Goal: Information Seeking & Learning: Learn about a topic

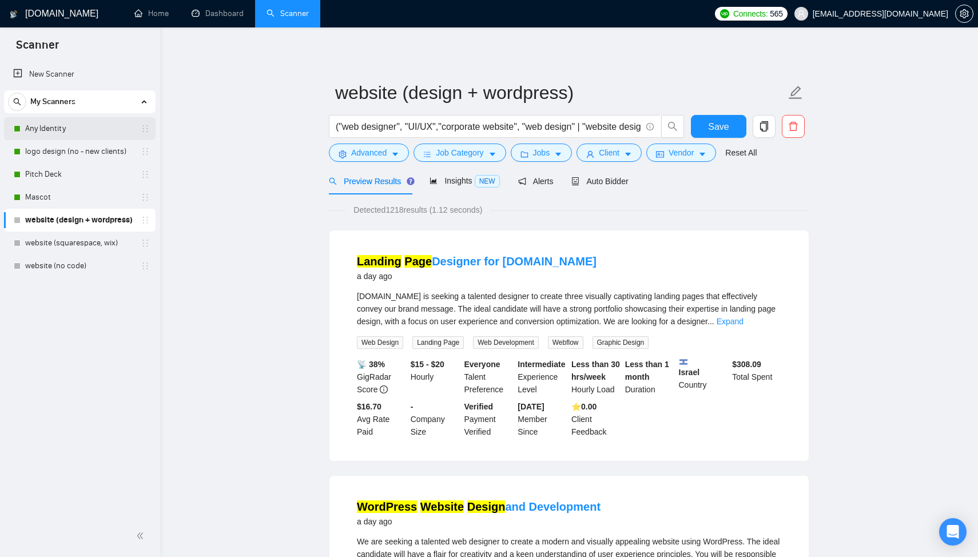
click at [66, 124] on link "Any Identity" at bounding box center [79, 128] width 109 height 23
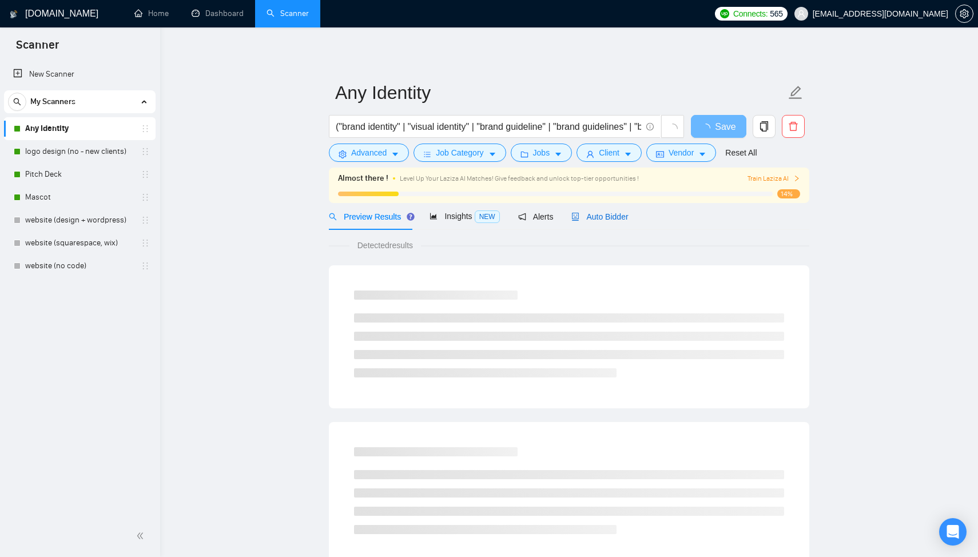
click at [615, 219] on span "Auto Bidder" at bounding box center [599, 216] width 57 height 9
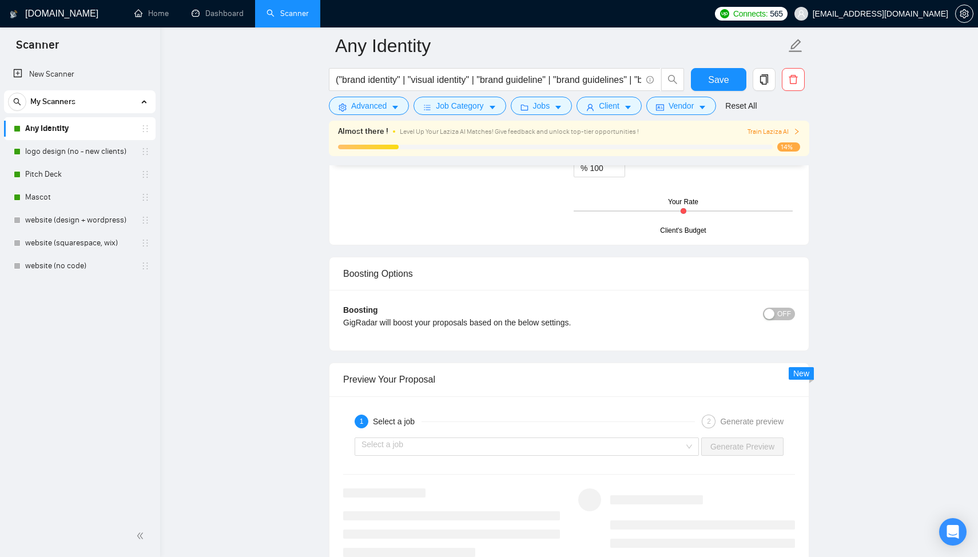
scroll to position [2146, 0]
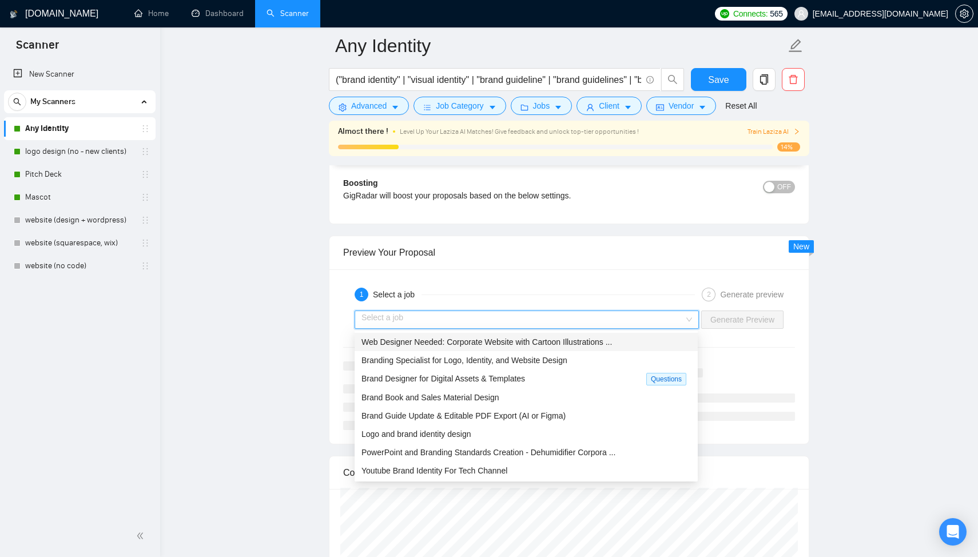
click at [538, 321] on input "search" at bounding box center [522, 319] width 323 height 17
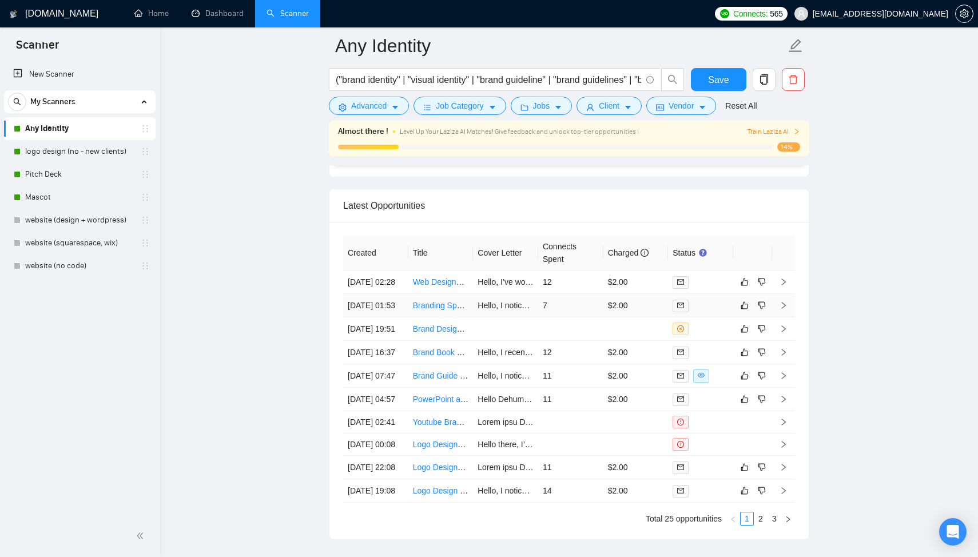
scroll to position [2854, 0]
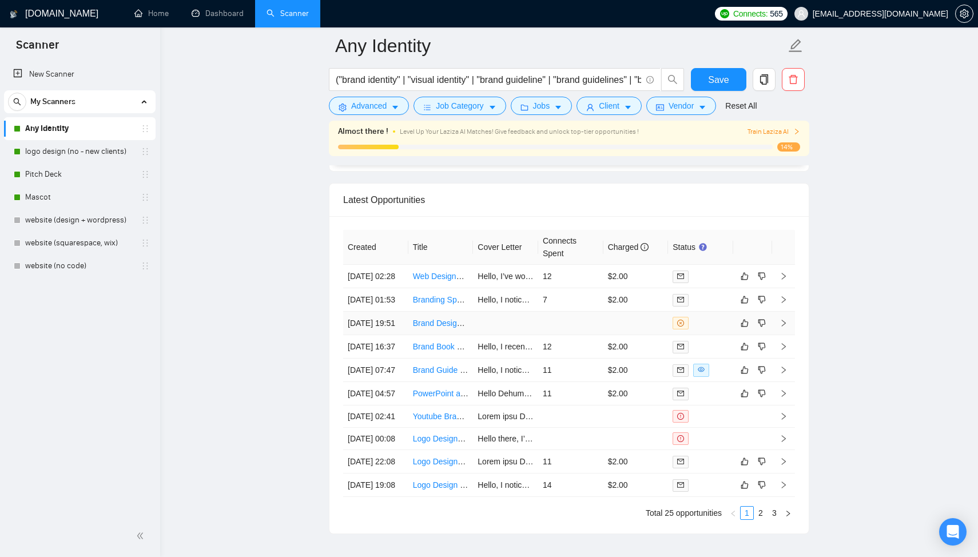
click at [580, 335] on td at bounding box center [570, 323] width 65 height 23
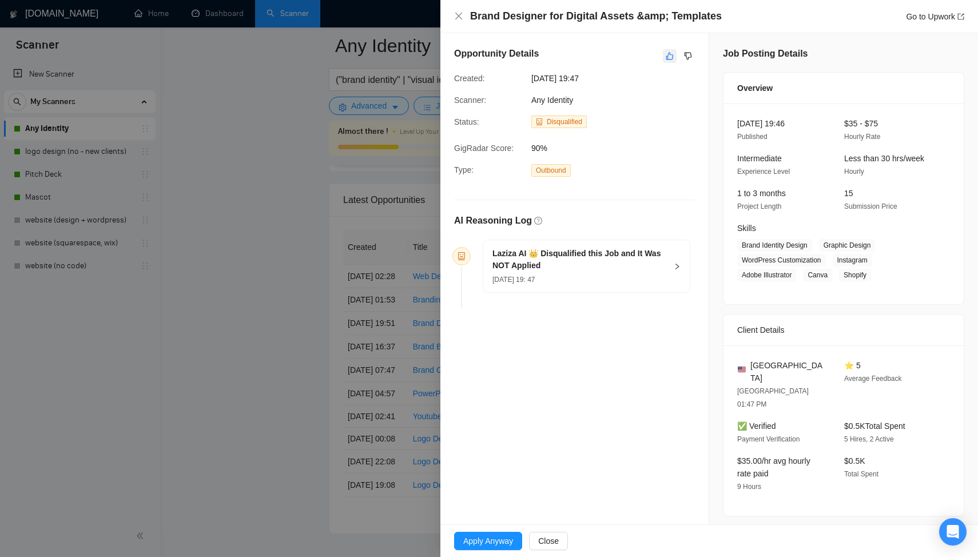
click at [670, 50] on button "button" at bounding box center [670, 56] width 14 height 14
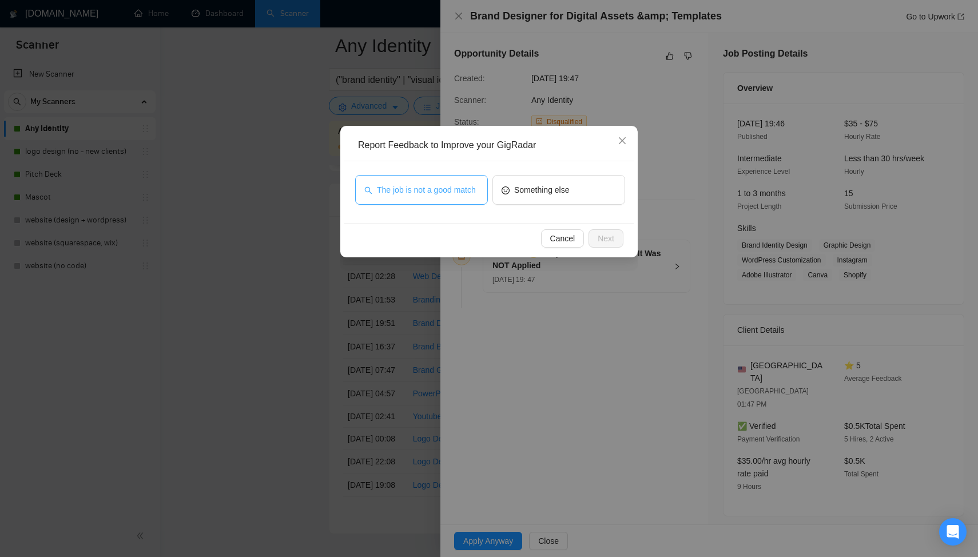
click at [409, 196] on span "The job is not a good match" at bounding box center [426, 190] width 99 height 13
click at [618, 243] on button "Next" at bounding box center [605, 238] width 35 height 18
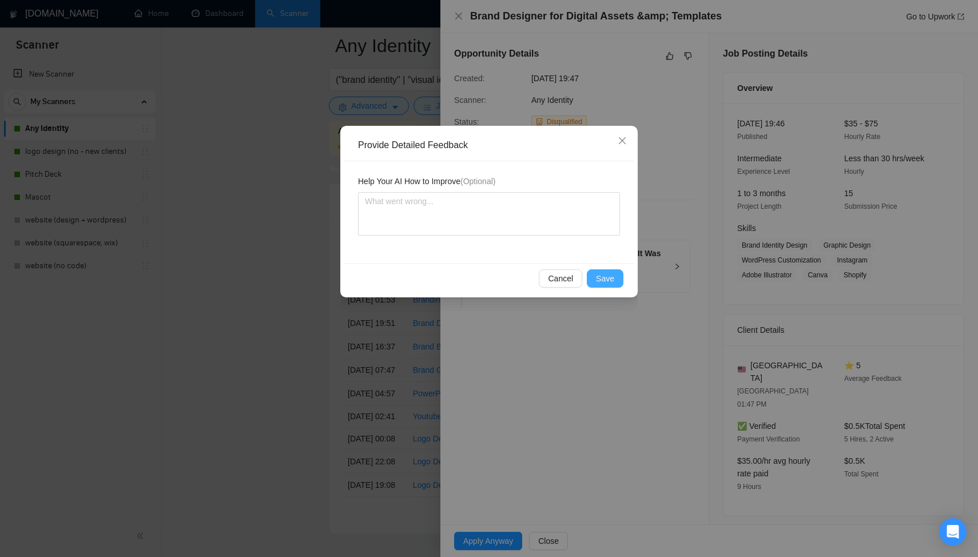
click at [608, 285] on button "Save" at bounding box center [605, 278] width 37 height 18
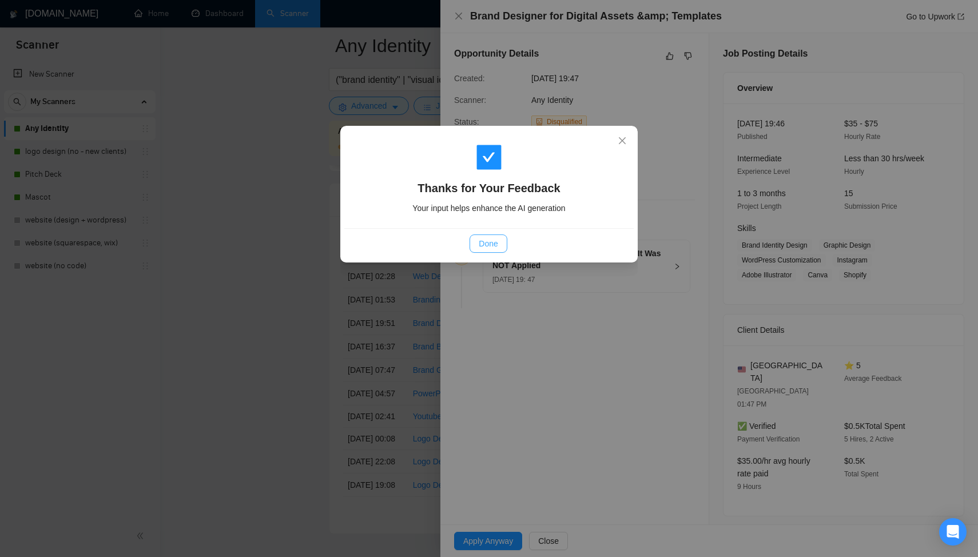
click at [496, 241] on span "Done" at bounding box center [488, 243] width 19 height 13
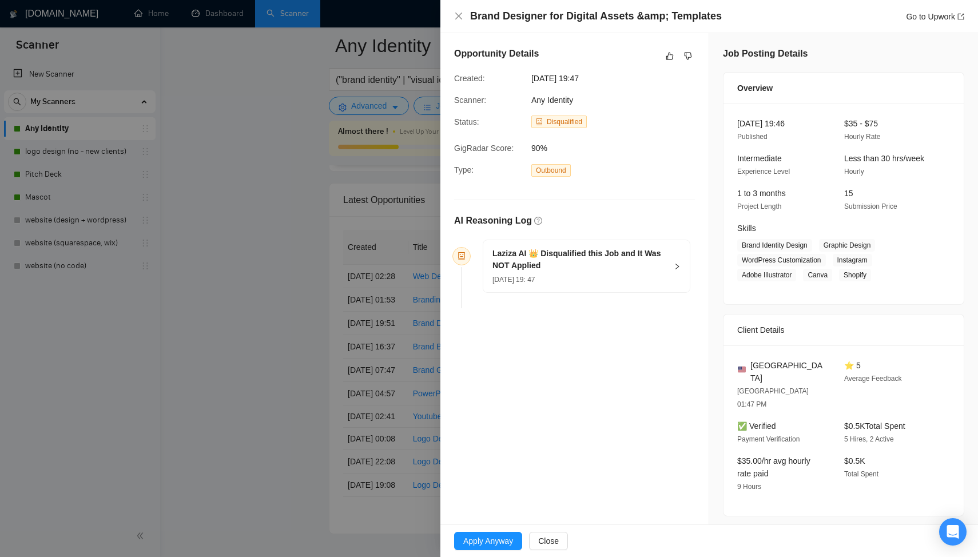
click at [375, 334] on div at bounding box center [489, 278] width 978 height 557
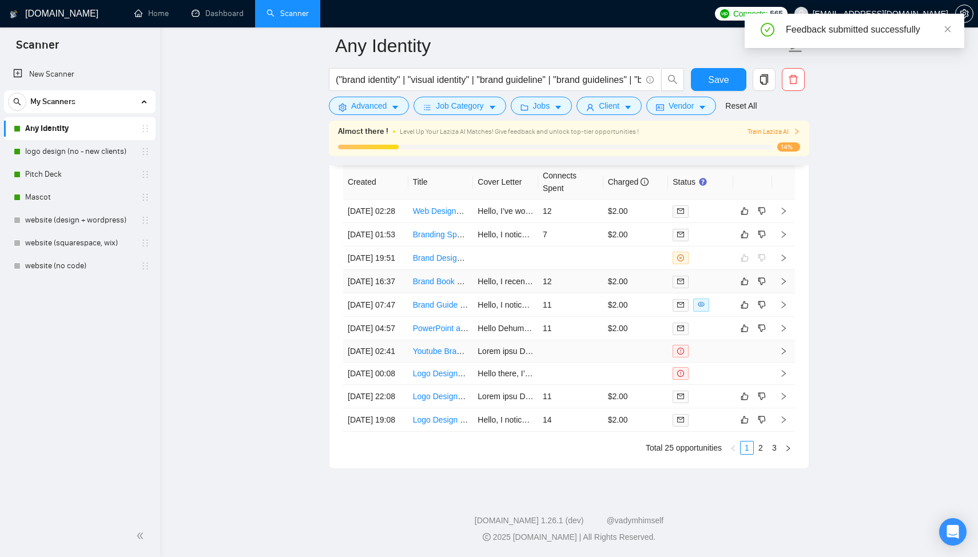
scroll to position [2984, 0]
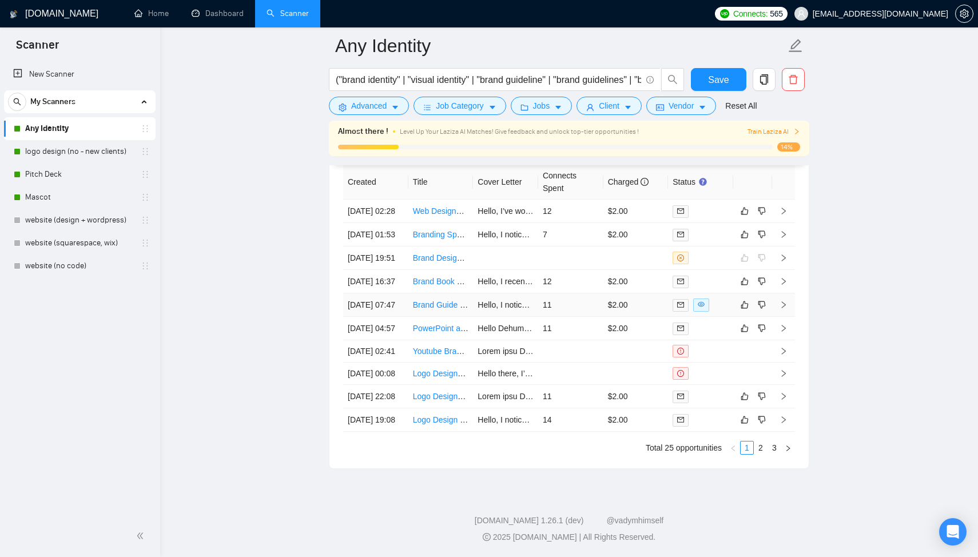
click at [571, 293] on td "11" at bounding box center [570, 304] width 65 height 23
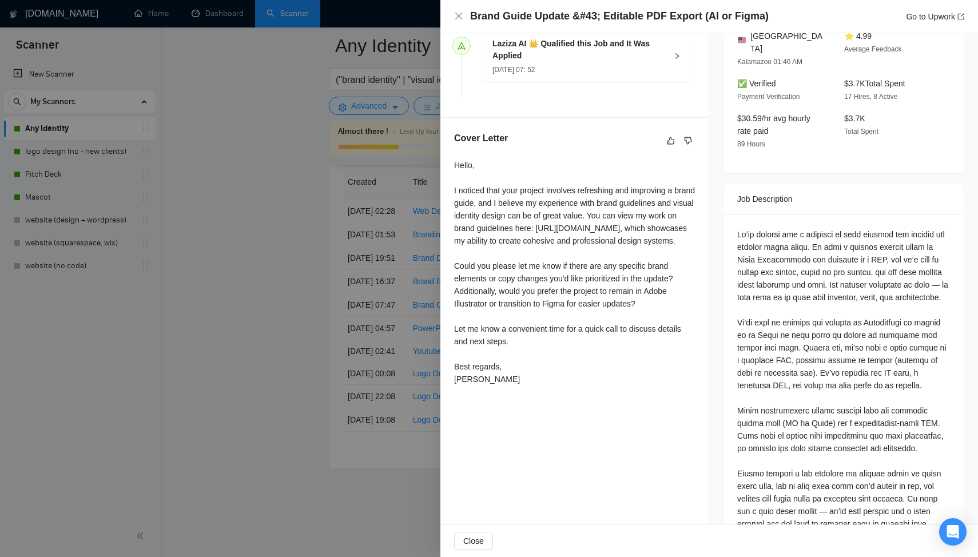
scroll to position [366, 0]
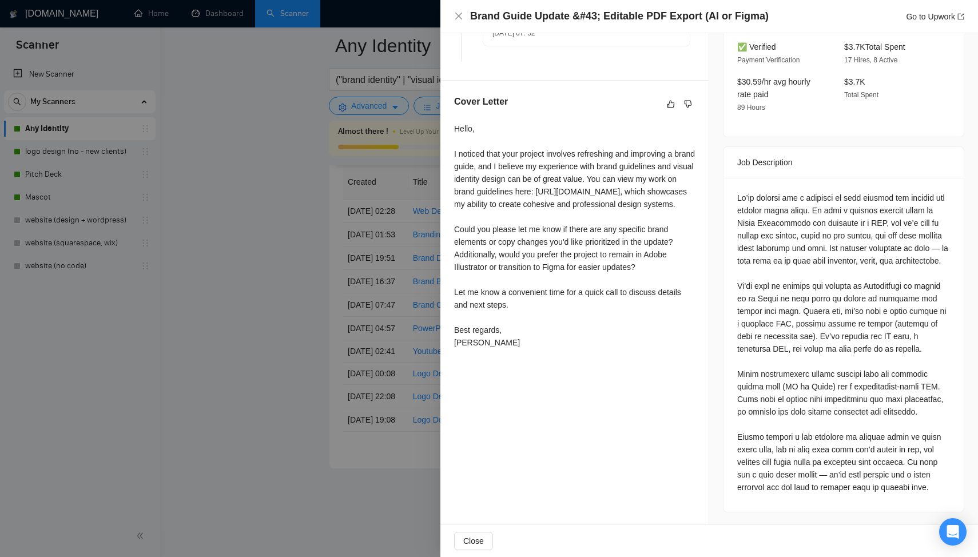
click at [373, 258] on div at bounding box center [489, 278] width 978 height 557
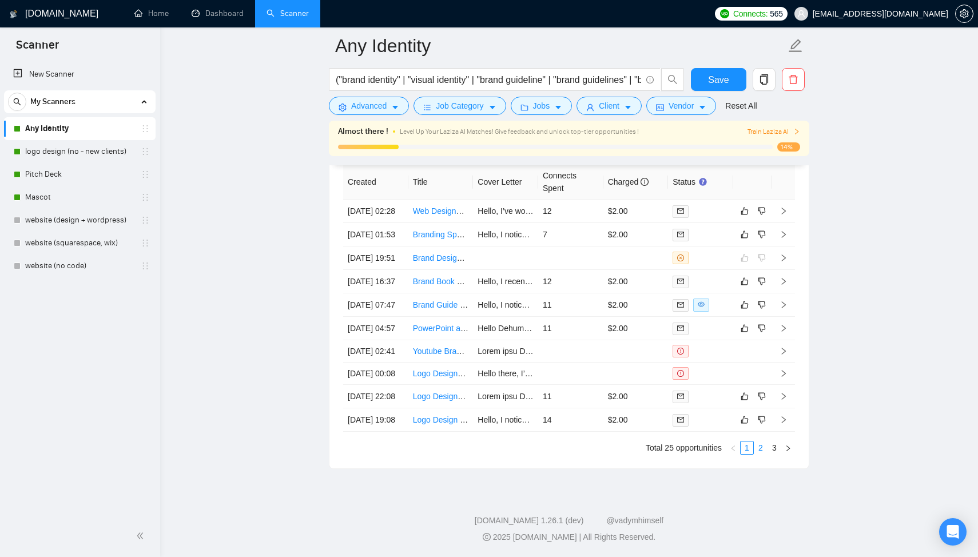
click at [762, 454] on link "2" at bounding box center [760, 447] width 13 height 13
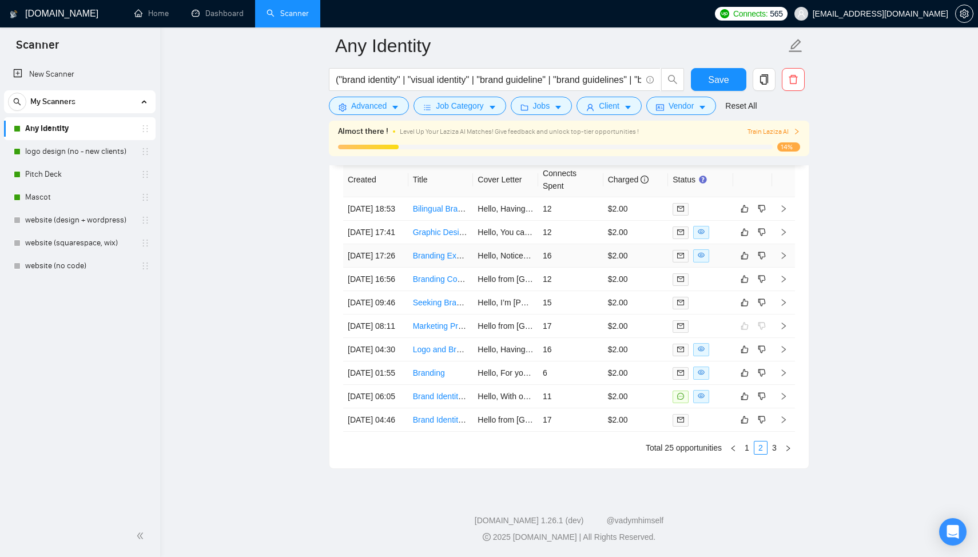
click at [645, 244] on td "$2.00" at bounding box center [635, 255] width 65 height 23
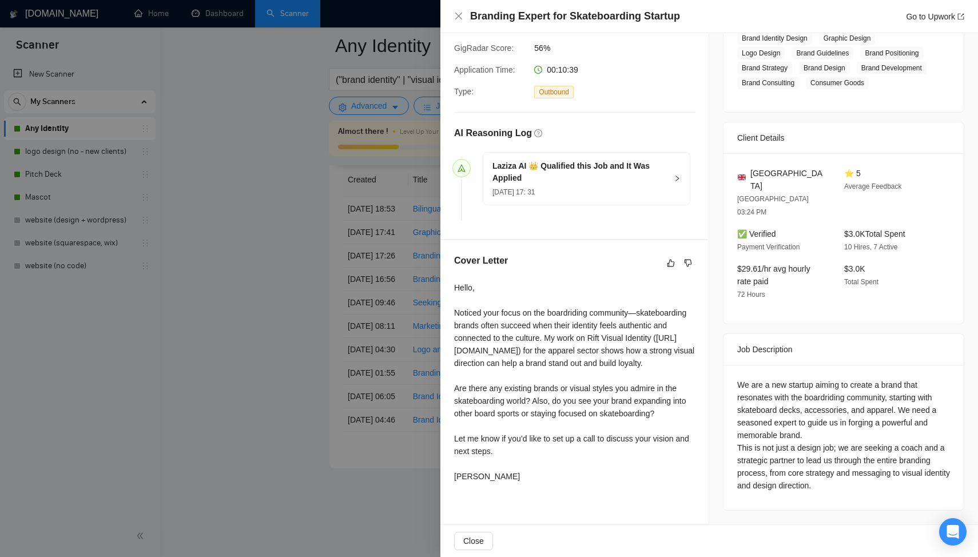
click at [330, 357] on div at bounding box center [489, 278] width 978 height 557
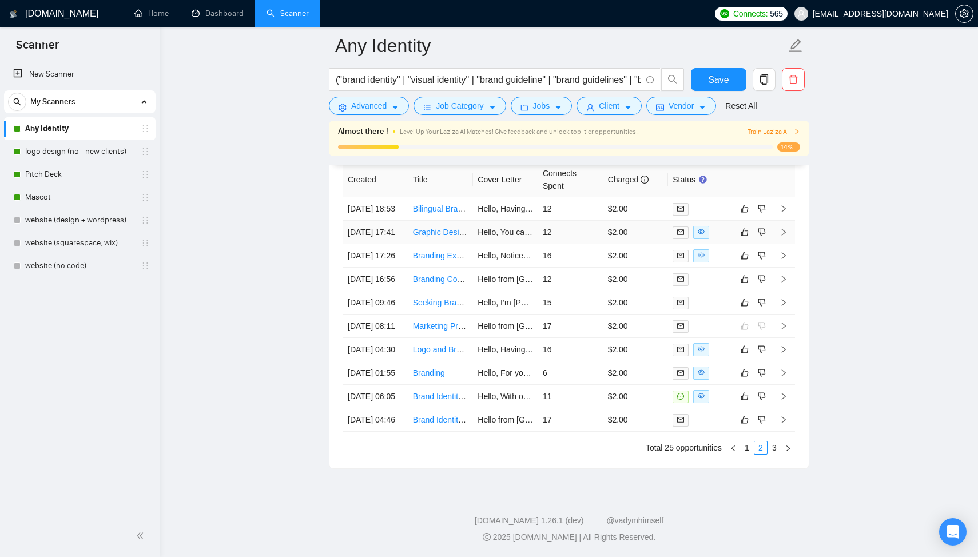
click at [535, 221] on td "Hello, You can view my general identity portfolio here: [URL][DOMAIN_NAME], whi…" at bounding box center [505, 232] width 65 height 23
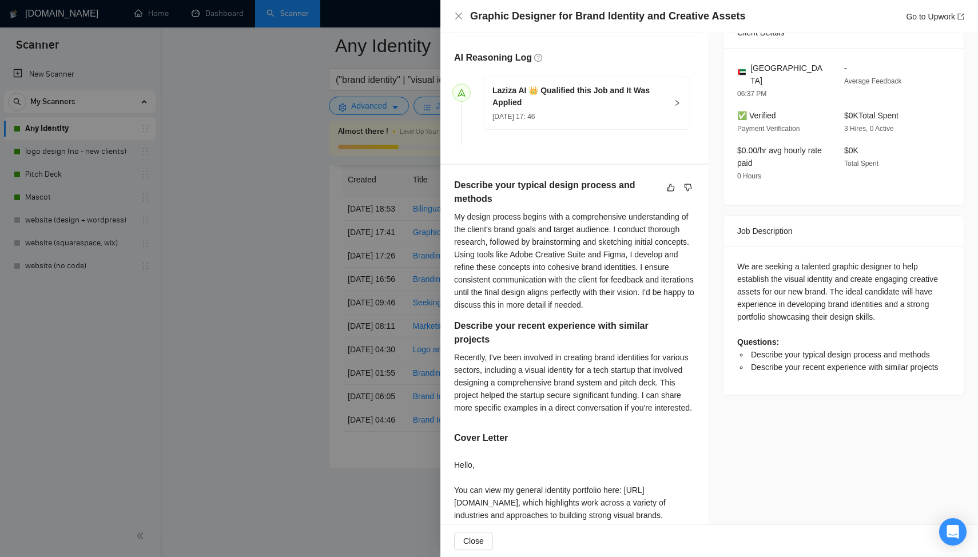
scroll to position [292, 0]
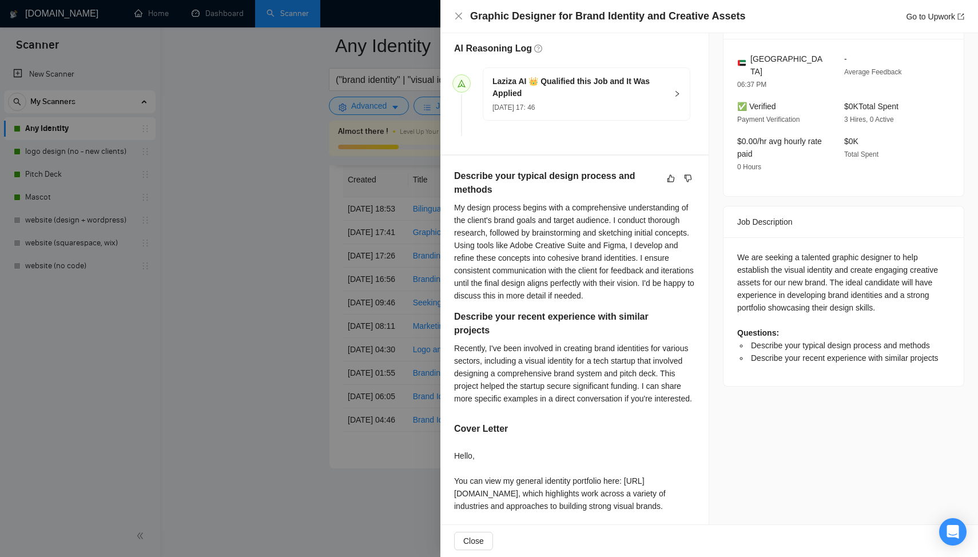
click at [353, 274] on div at bounding box center [489, 278] width 978 height 557
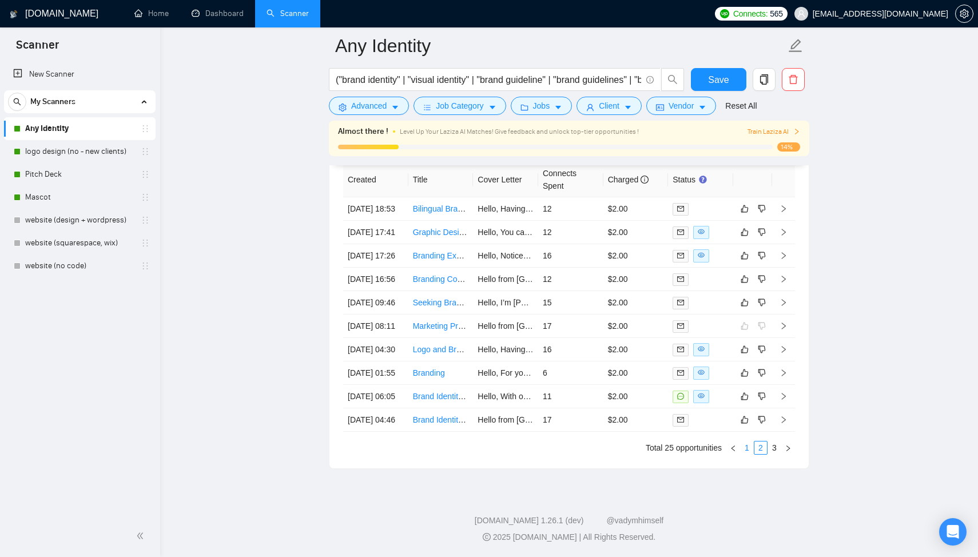
click at [745, 454] on link "1" at bounding box center [747, 447] width 13 height 13
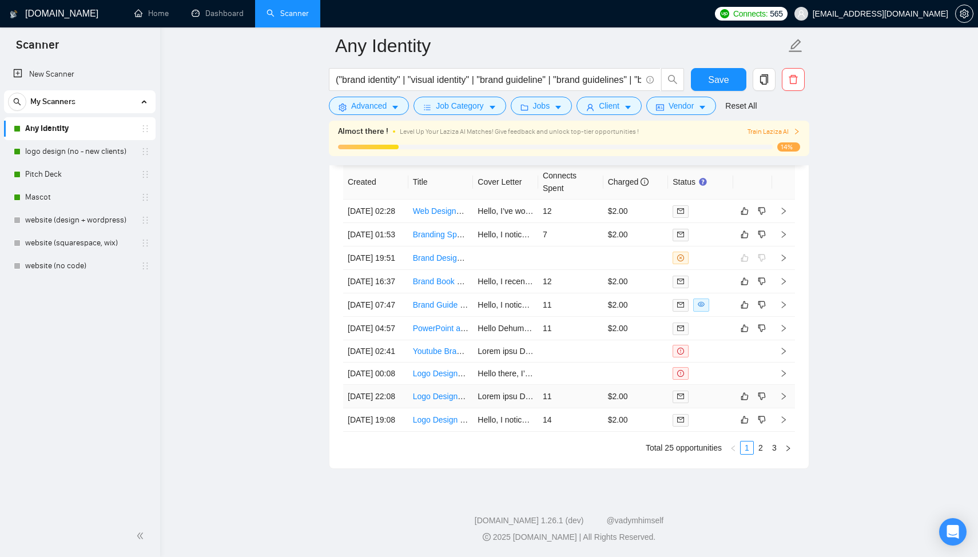
click at [563, 408] on td "11" at bounding box center [570, 396] width 65 height 23
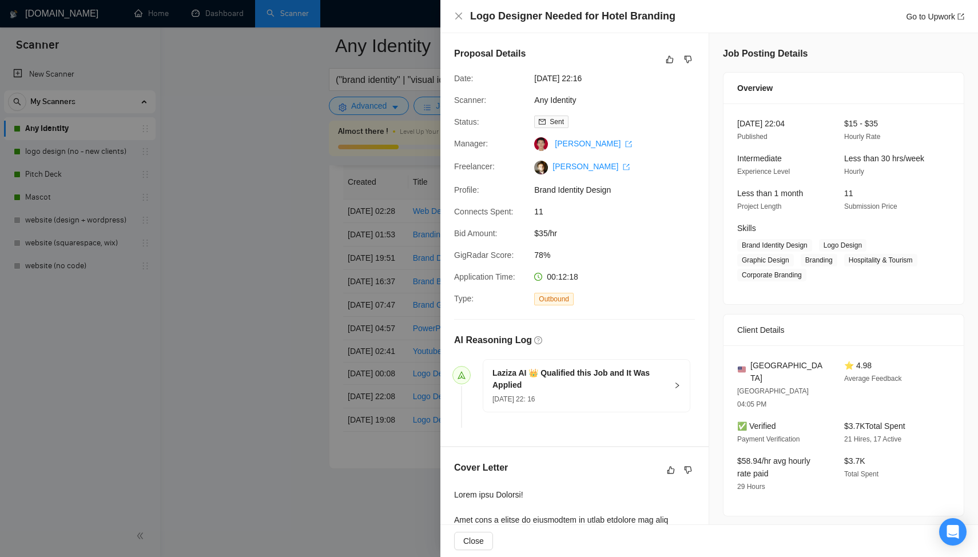
click at [313, 311] on div at bounding box center [489, 278] width 978 height 557
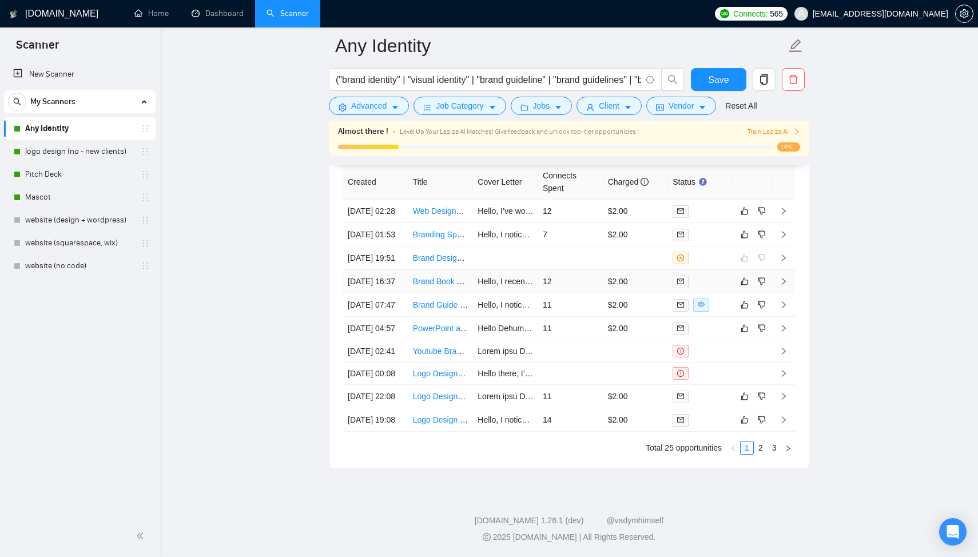
click at [538, 270] on td "12" at bounding box center [570, 281] width 65 height 23
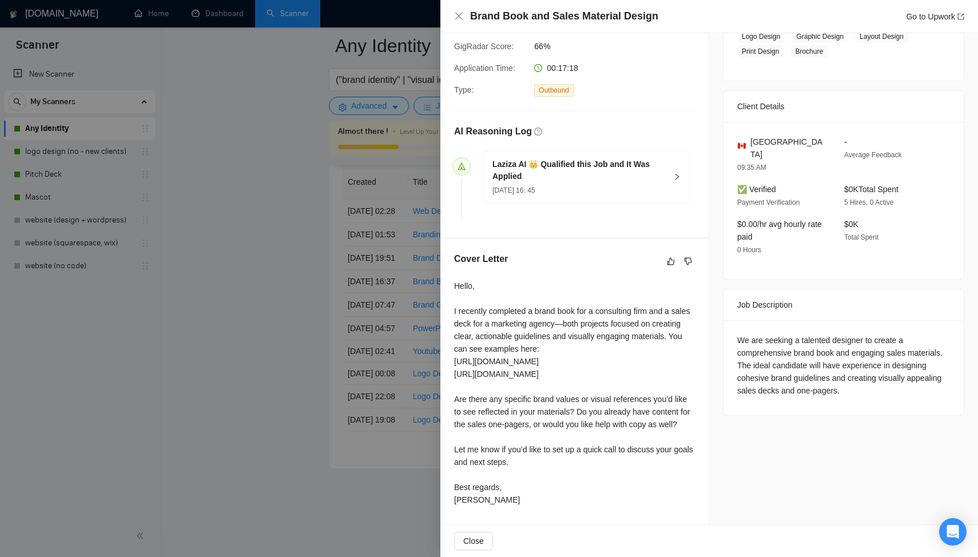
scroll to position [180, 0]
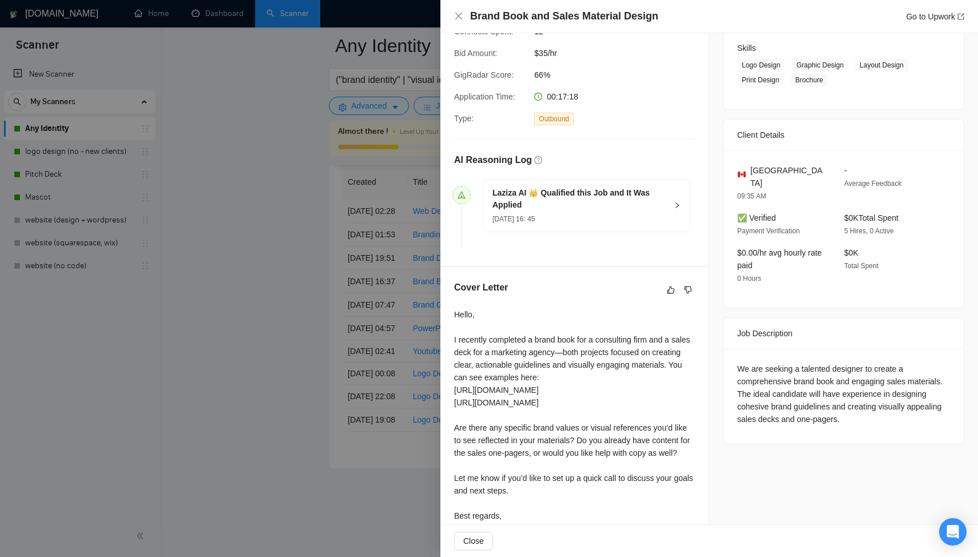
click at [380, 323] on div at bounding box center [489, 278] width 978 height 557
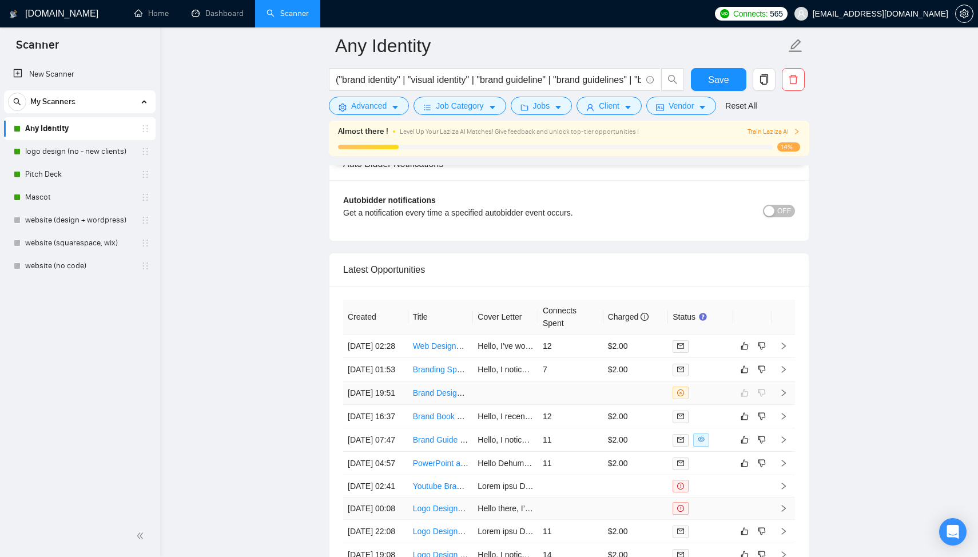
scroll to position [3035, 0]
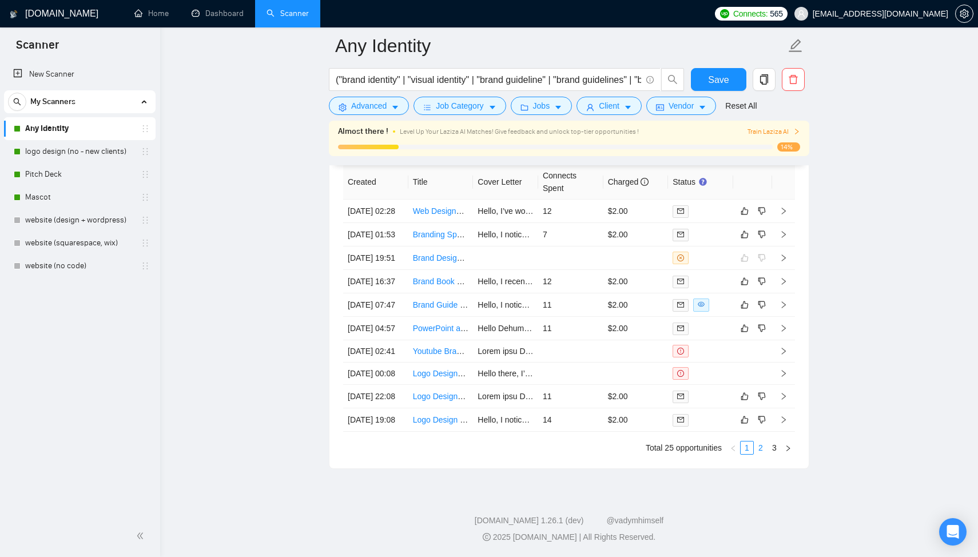
click at [759, 448] on link "2" at bounding box center [760, 447] width 13 height 13
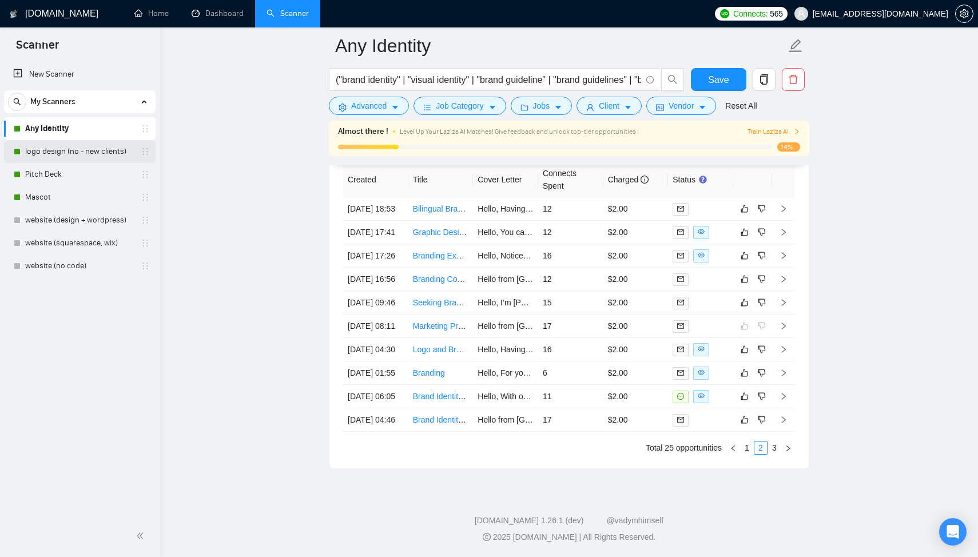
click at [103, 157] on link "logo design (no - new clients)" at bounding box center [79, 151] width 109 height 23
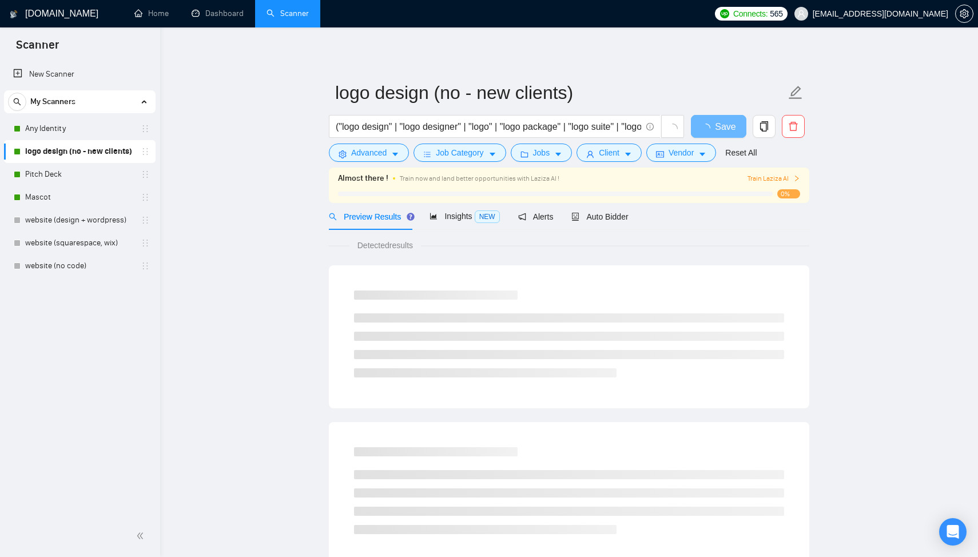
scroll to position [2, 0]
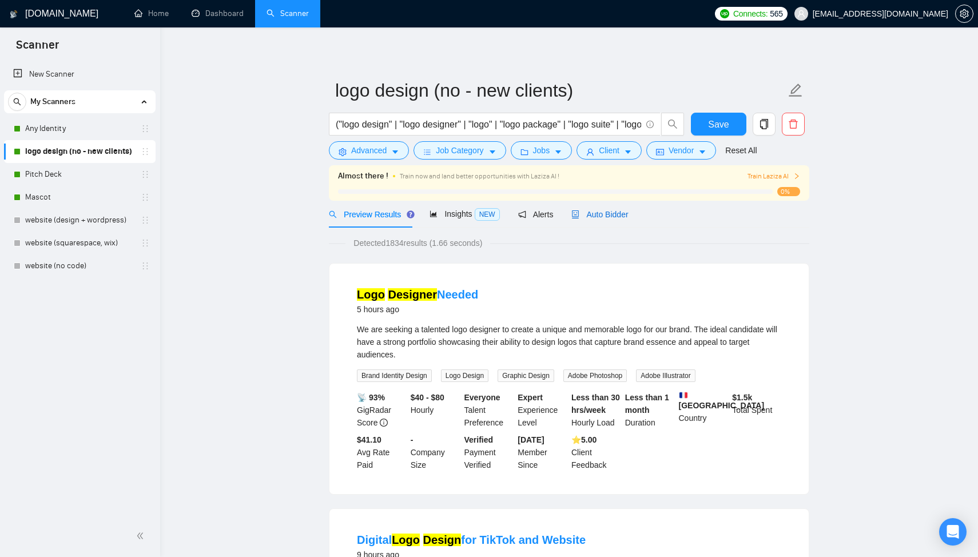
click at [604, 210] on span "Auto Bidder" at bounding box center [599, 214] width 57 height 9
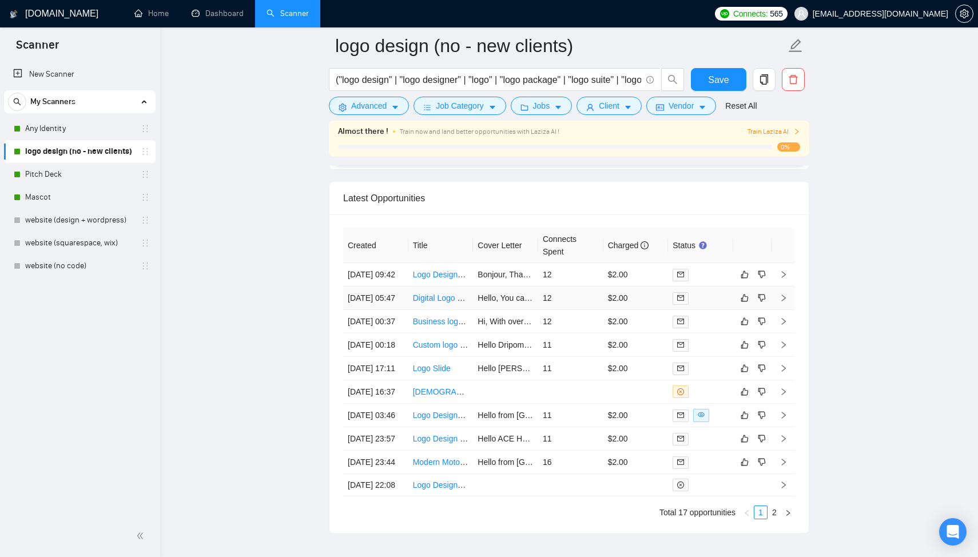
scroll to position [2965, 0]
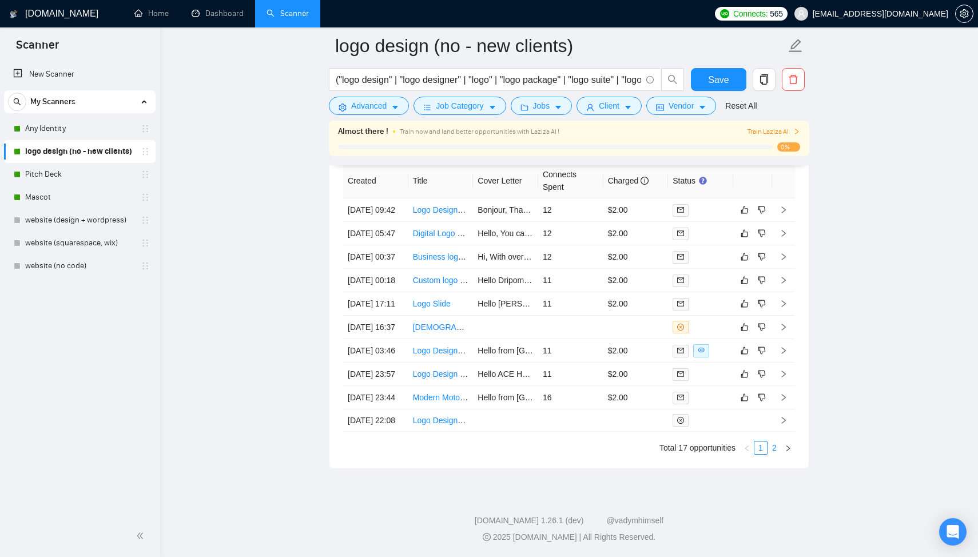
click at [773, 454] on link "2" at bounding box center [774, 447] width 13 height 13
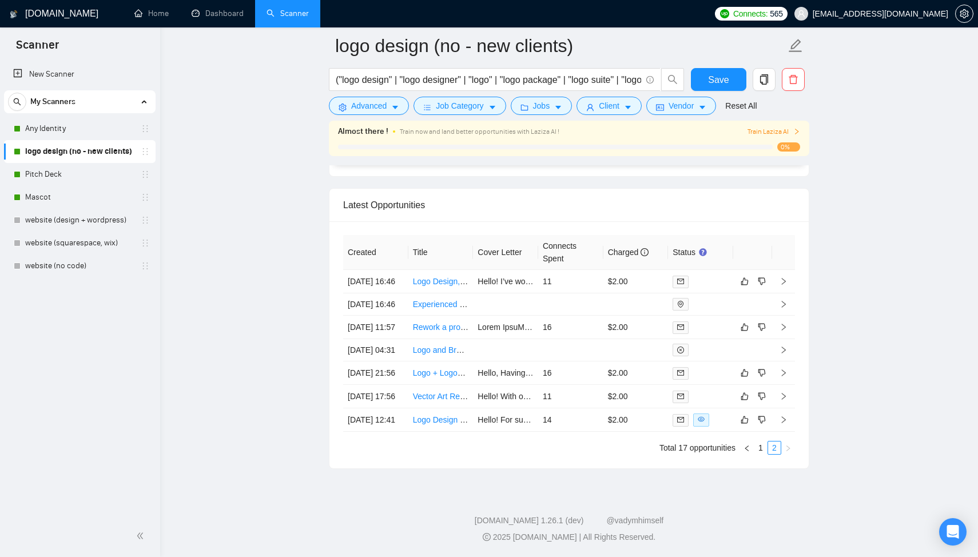
scroll to position [2931, 0]
click at [760, 448] on link "1" at bounding box center [760, 447] width 13 height 13
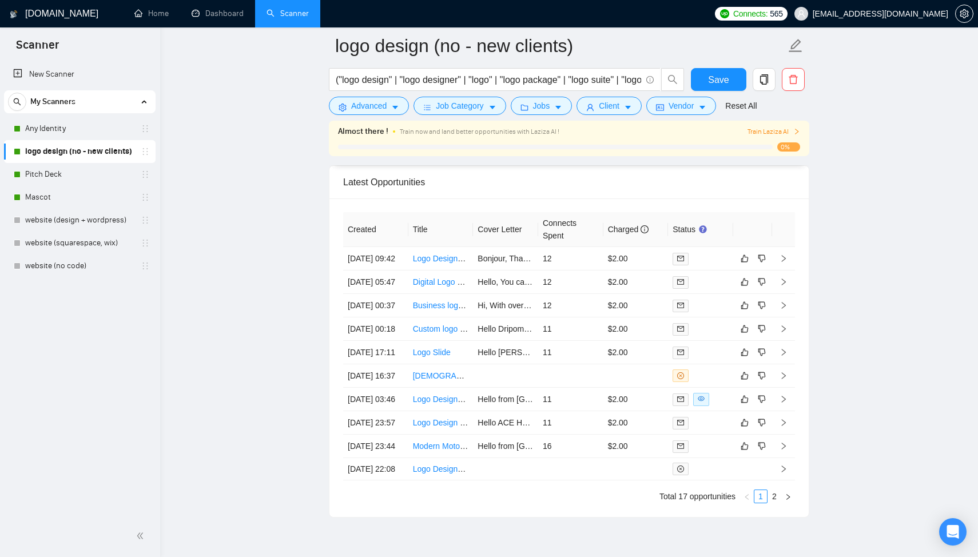
scroll to position [2850, 0]
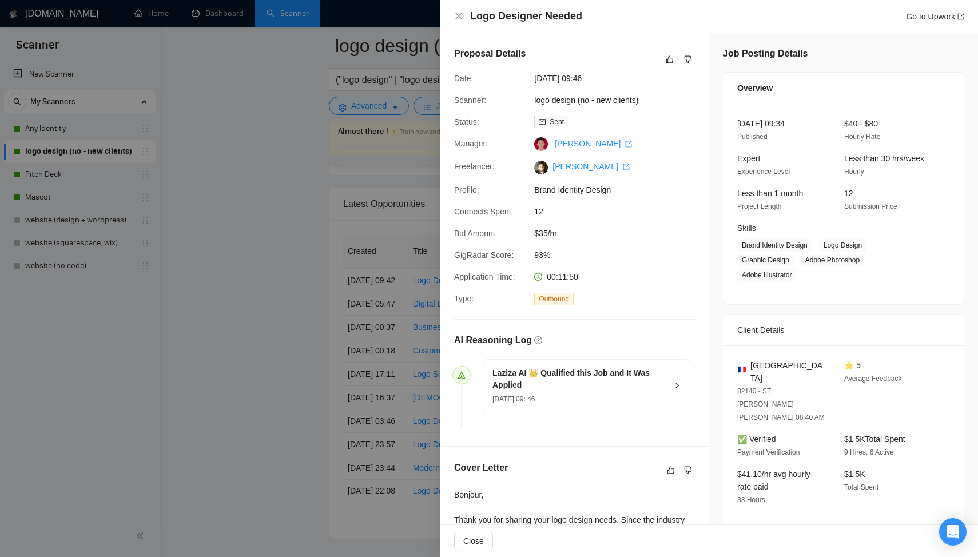
scroll to position [208, 0]
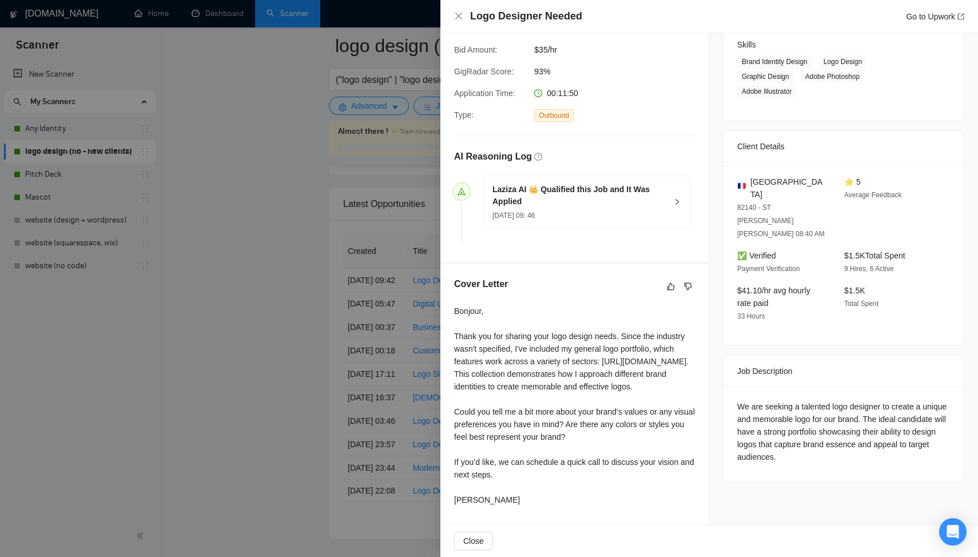
click at [368, 335] on div at bounding box center [489, 278] width 978 height 557
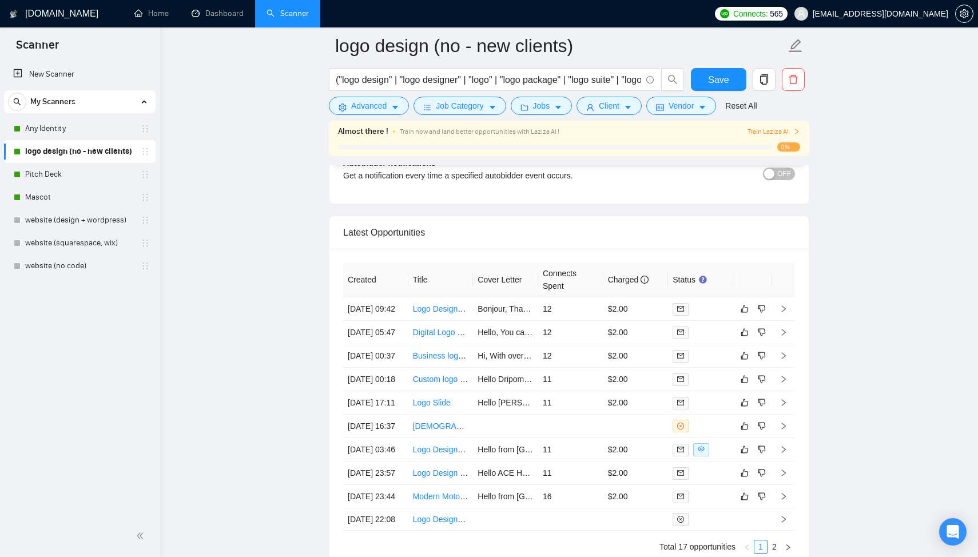
scroll to position [2823, 0]
click at [539, 319] on td "12" at bounding box center [570, 307] width 65 height 23
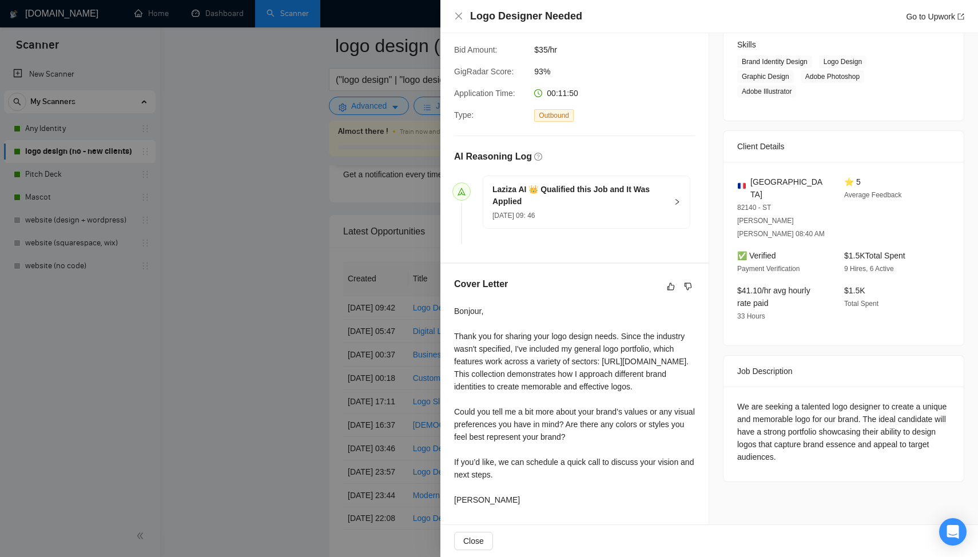
click at [365, 339] on div at bounding box center [489, 278] width 978 height 557
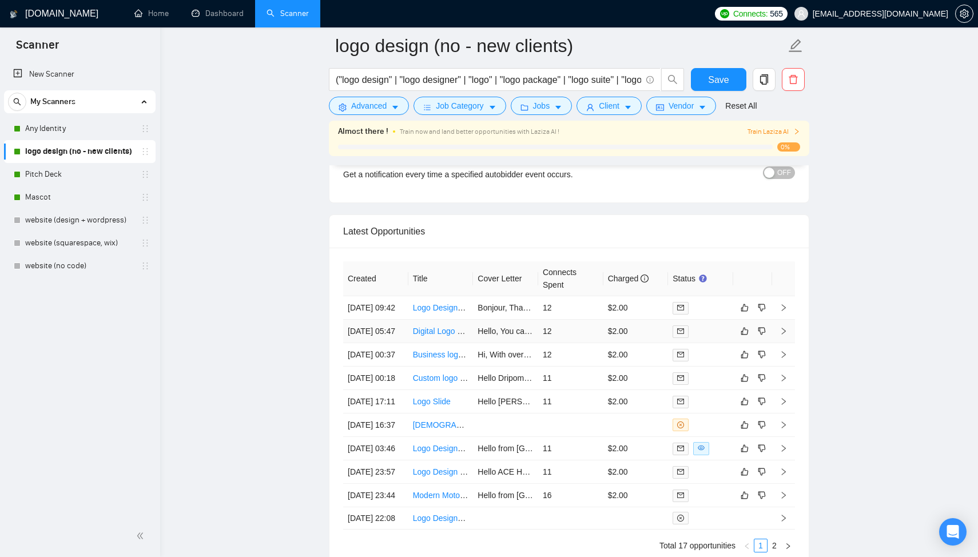
click at [576, 343] on td "12" at bounding box center [570, 331] width 65 height 23
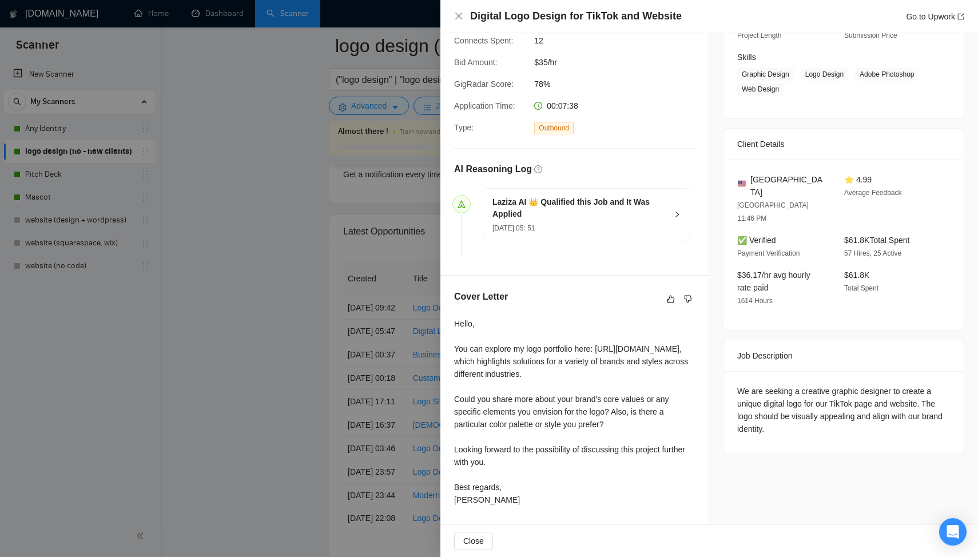
click at [383, 382] on div at bounding box center [489, 278] width 978 height 557
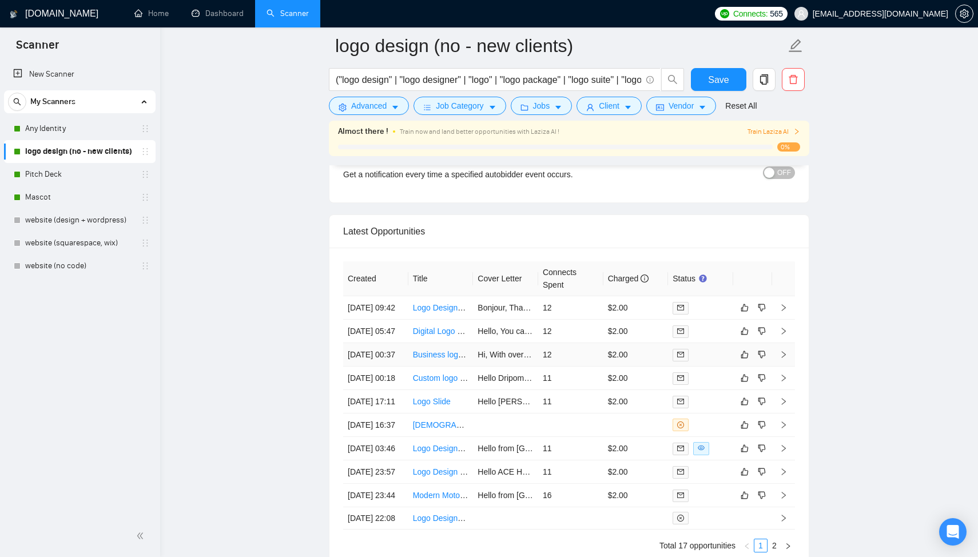
click at [575, 367] on td "12" at bounding box center [570, 354] width 65 height 23
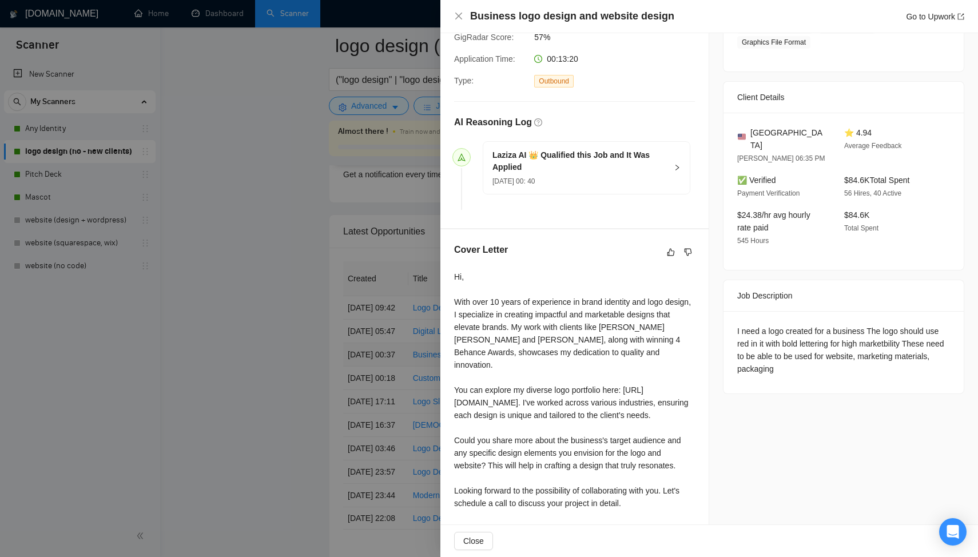
scroll to position [258, 0]
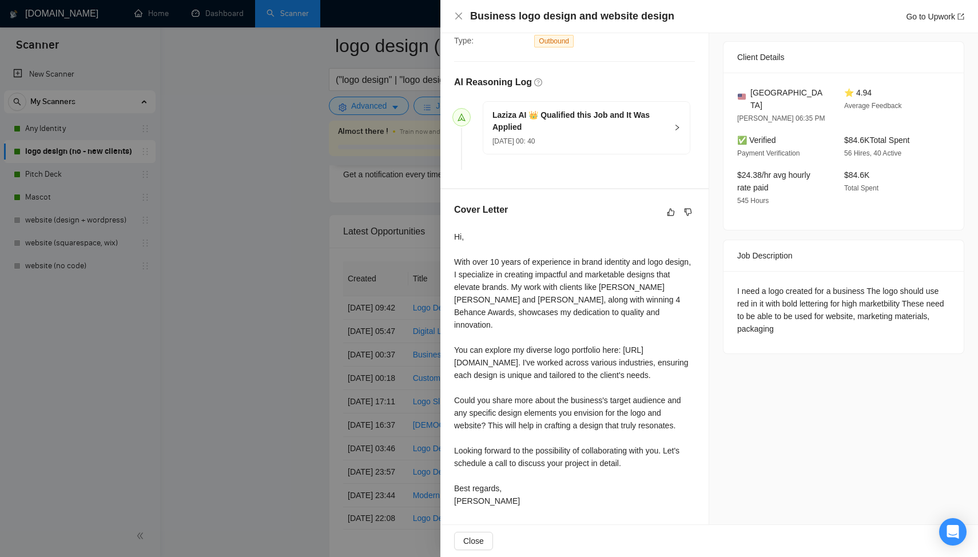
click at [389, 437] on div at bounding box center [489, 278] width 978 height 557
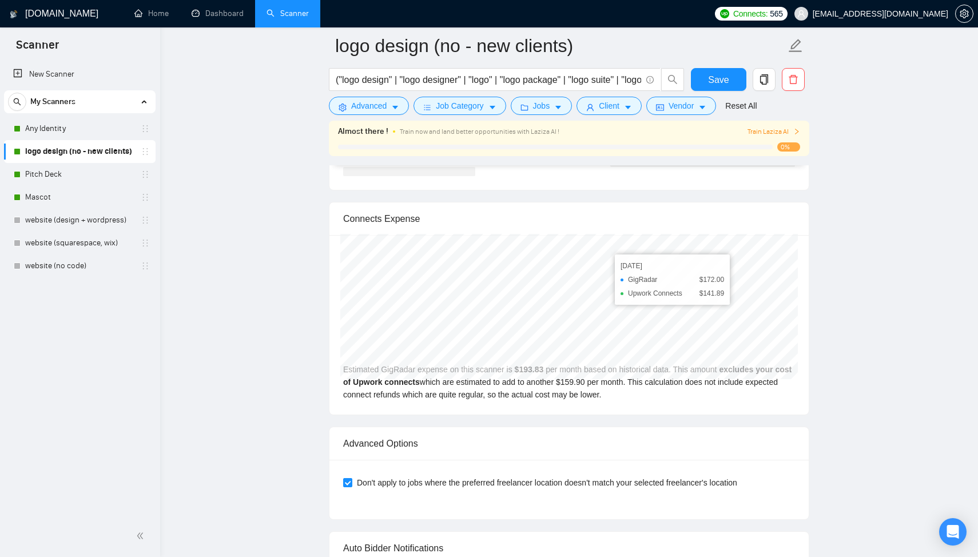
scroll to position [2376, 0]
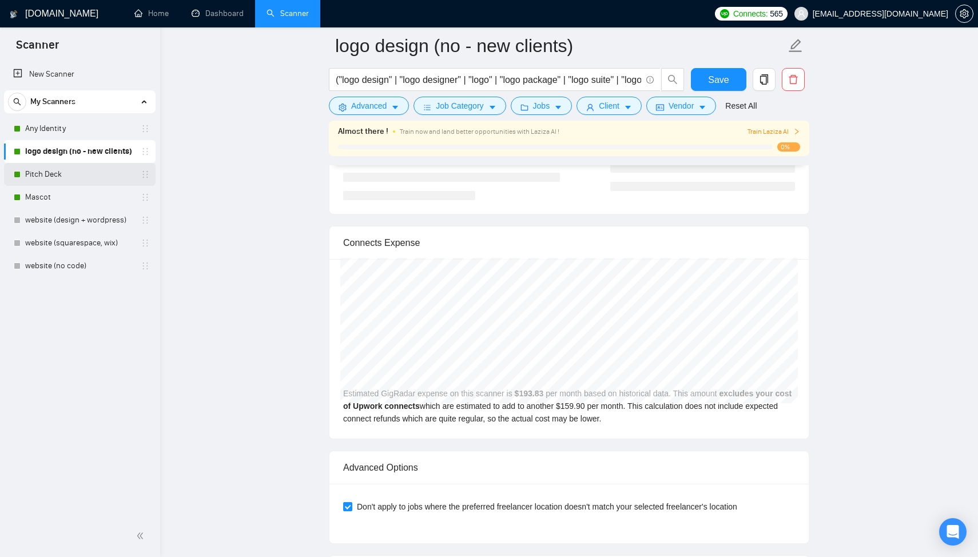
click at [62, 180] on link "Pitch Deck" at bounding box center [79, 174] width 109 height 23
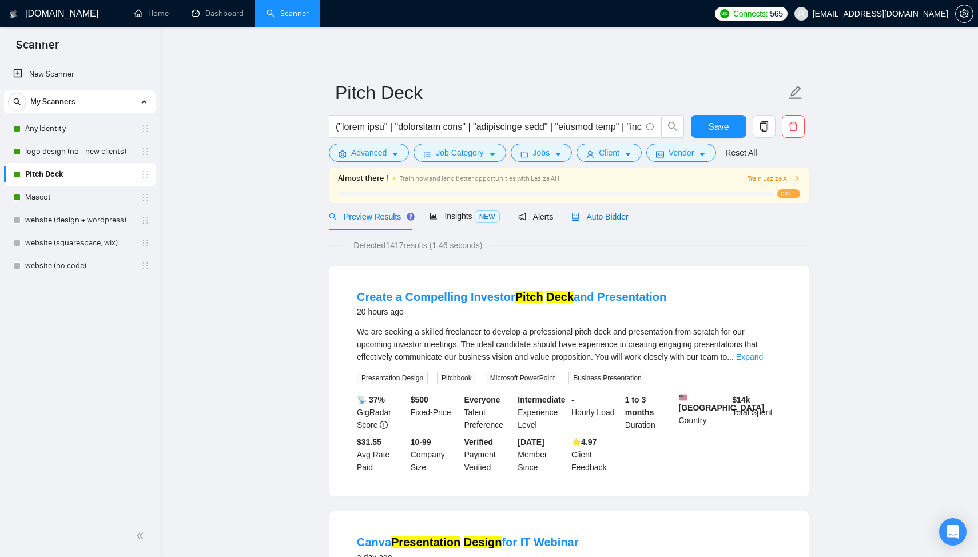
click at [605, 212] on span "Auto Bidder" at bounding box center [599, 216] width 57 height 9
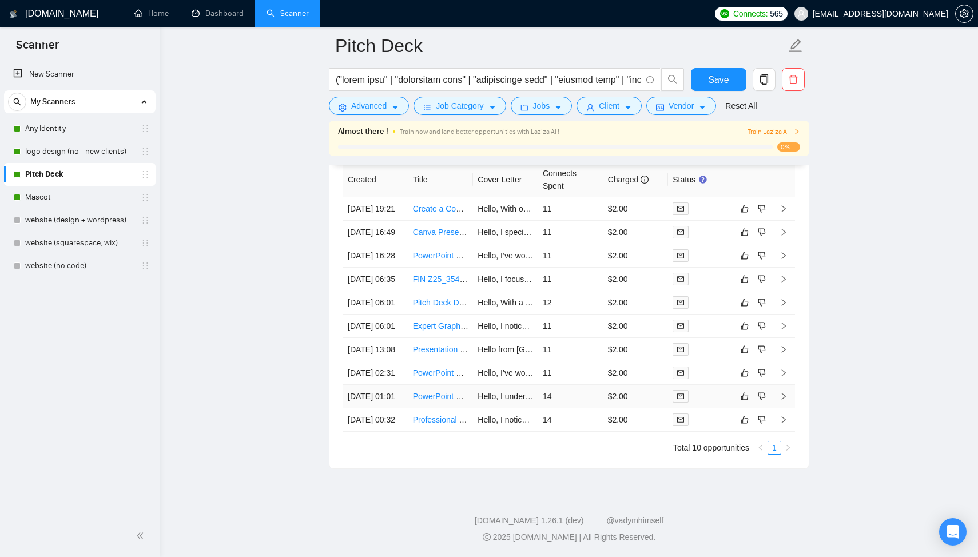
scroll to position [2901, 0]
click at [573, 221] on td "11" at bounding box center [570, 232] width 65 height 23
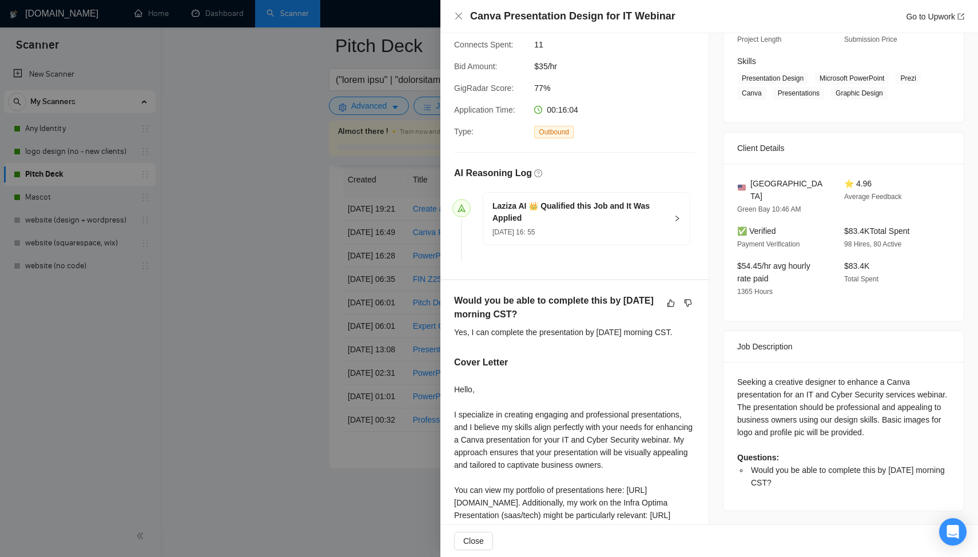
scroll to position [172, 0]
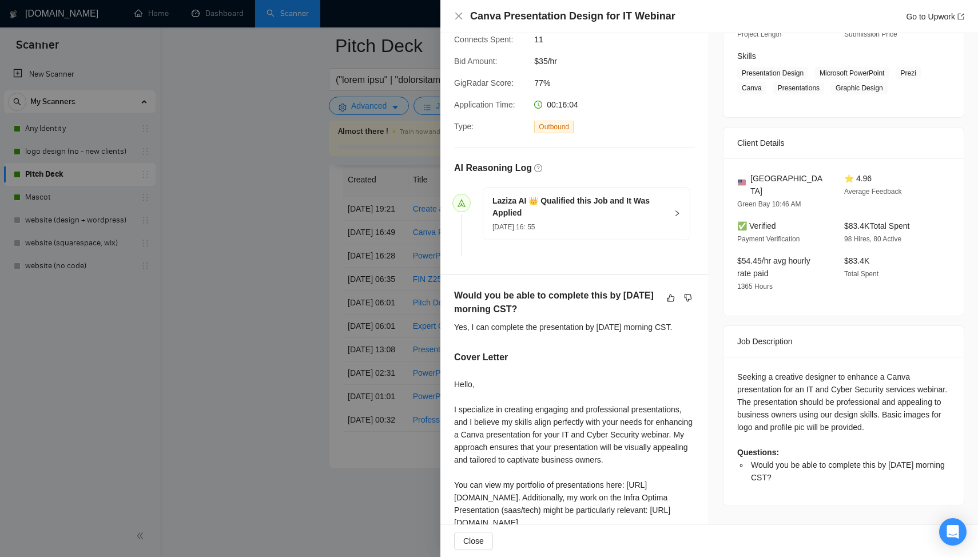
click at [334, 198] on div at bounding box center [489, 278] width 978 height 557
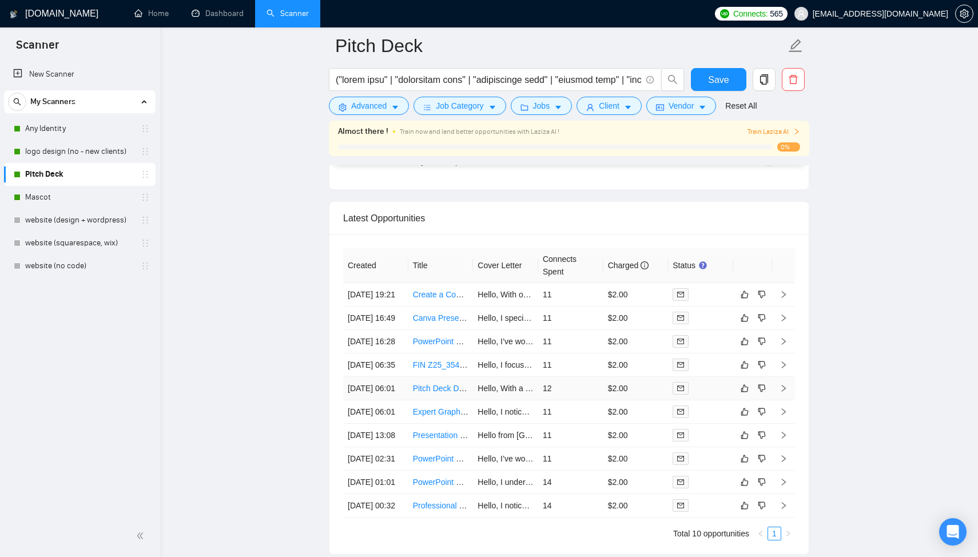
scroll to position [2743, 0]
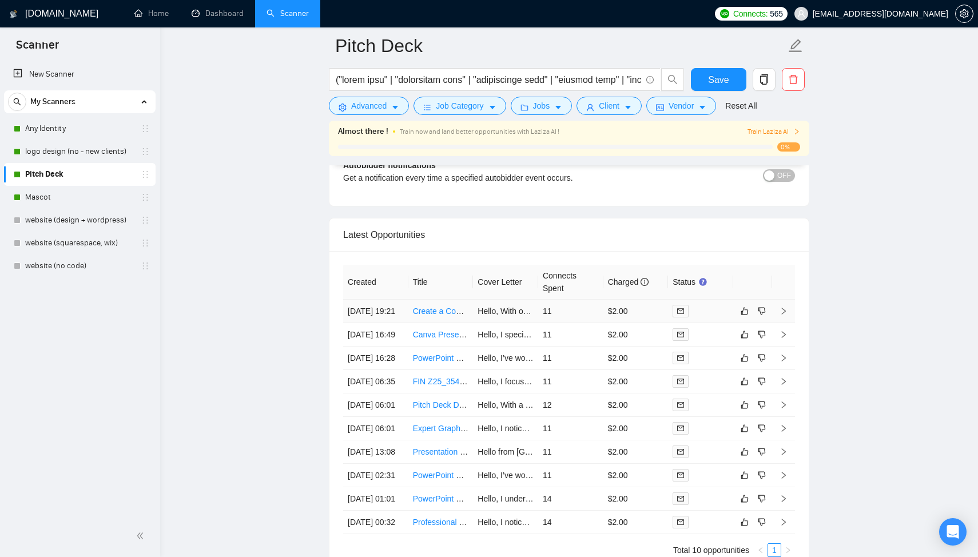
click at [567, 317] on td "11" at bounding box center [570, 311] width 65 height 23
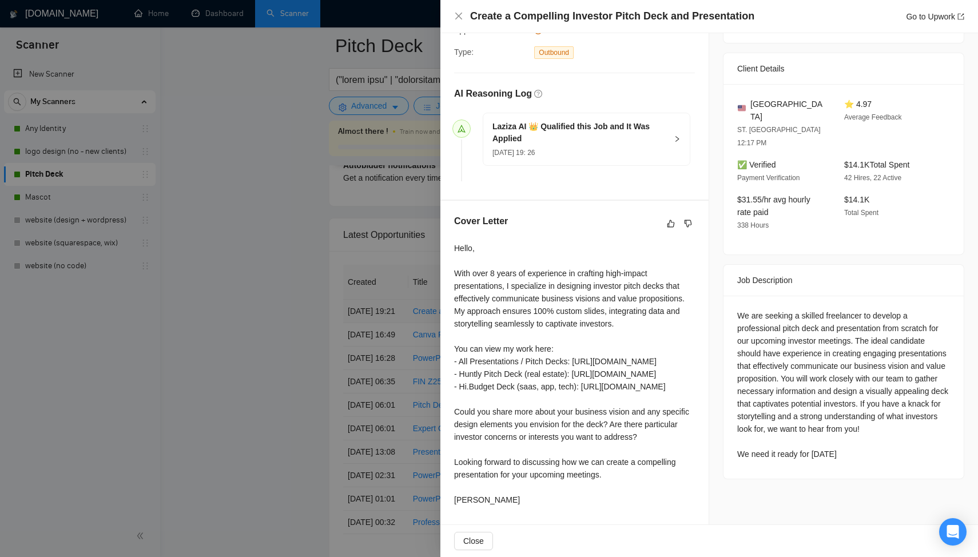
scroll to position [296, 0]
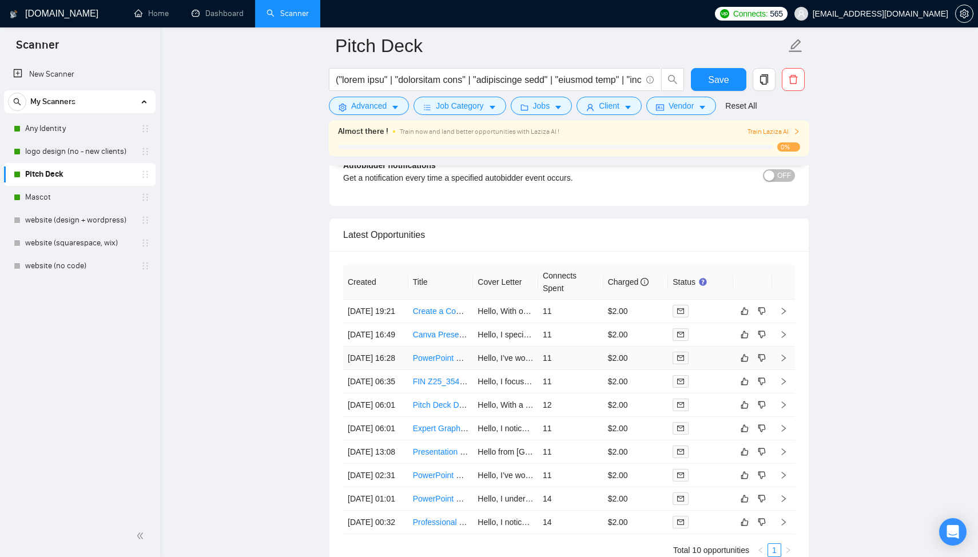
click at [560, 370] on td "11" at bounding box center [570, 358] width 65 height 23
click at [585, 370] on td "11" at bounding box center [570, 358] width 65 height 23
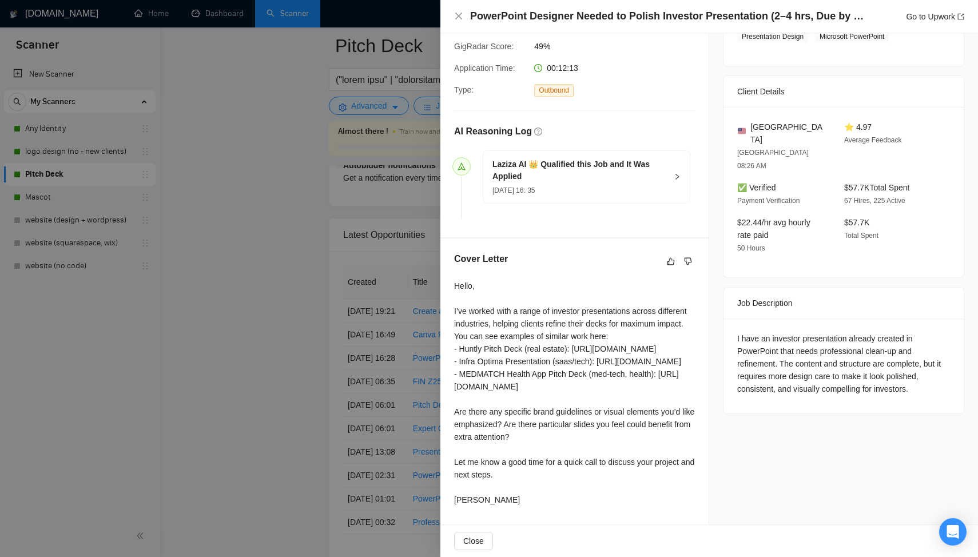
scroll to position [258, 0]
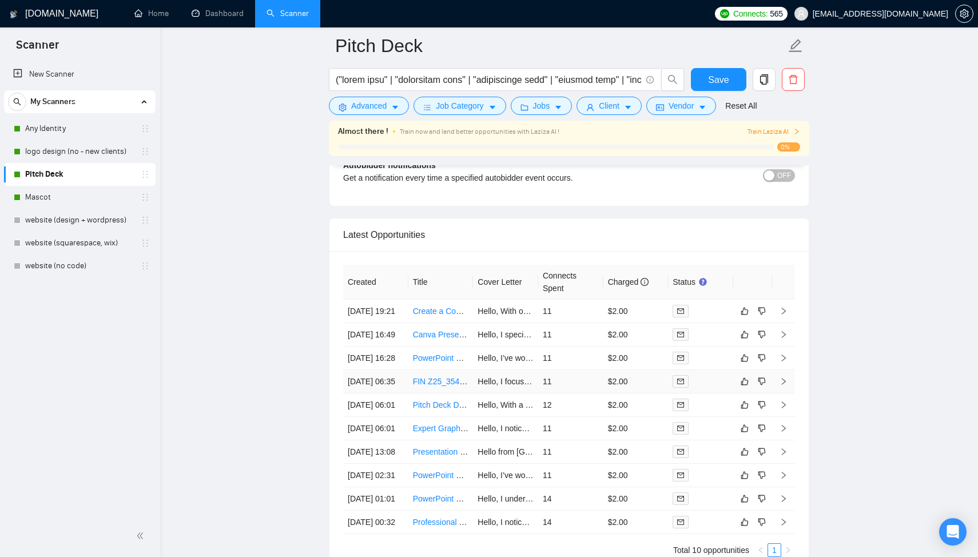
click at [561, 393] on td "11" at bounding box center [570, 381] width 65 height 23
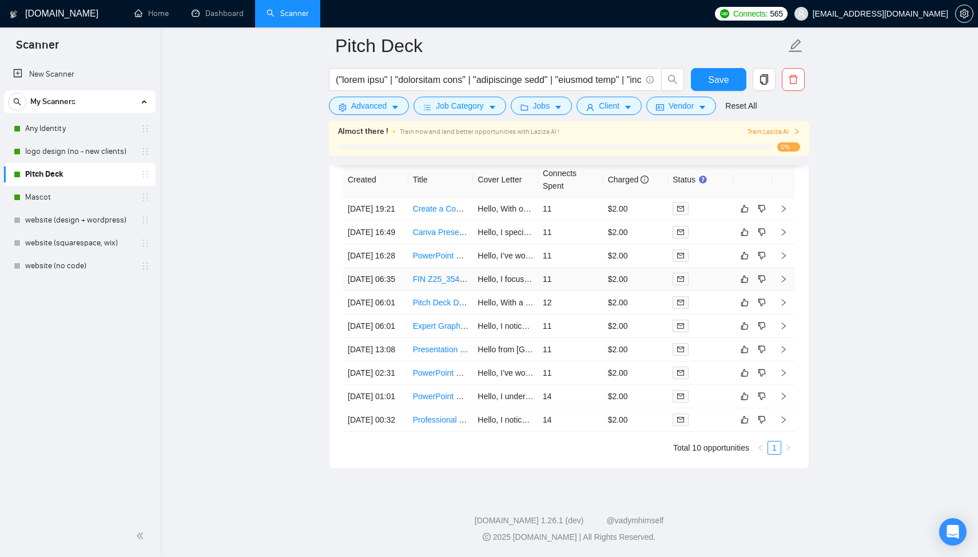
scroll to position [2903, 0]
click at [585, 408] on td "14" at bounding box center [570, 396] width 65 height 23
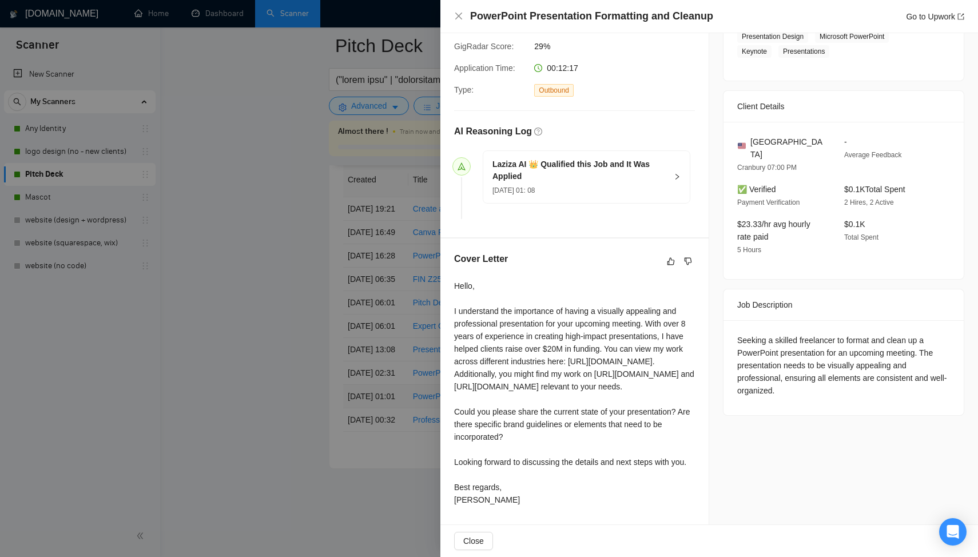
scroll to position [245, 0]
click at [425, 416] on div at bounding box center [489, 278] width 978 height 557
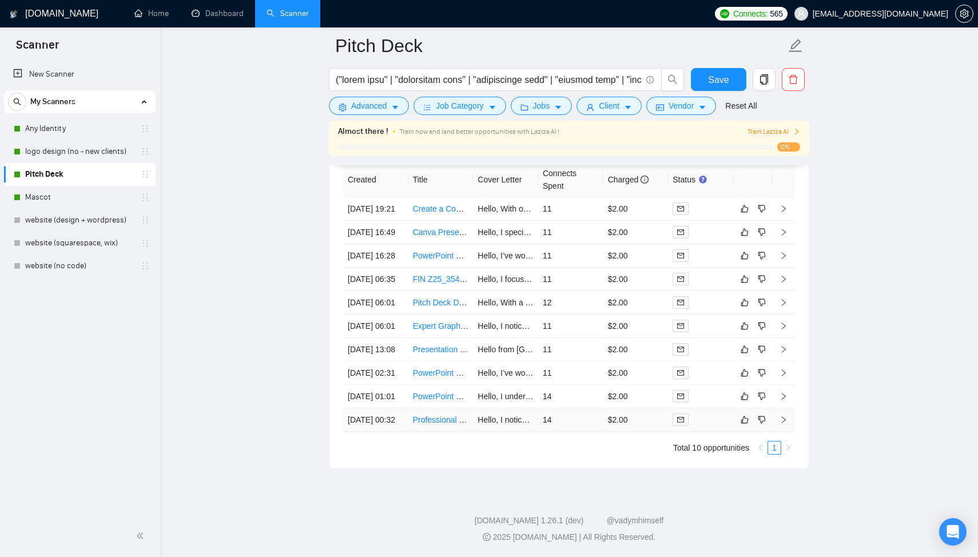
click at [588, 432] on td "14" at bounding box center [570, 419] width 65 height 23
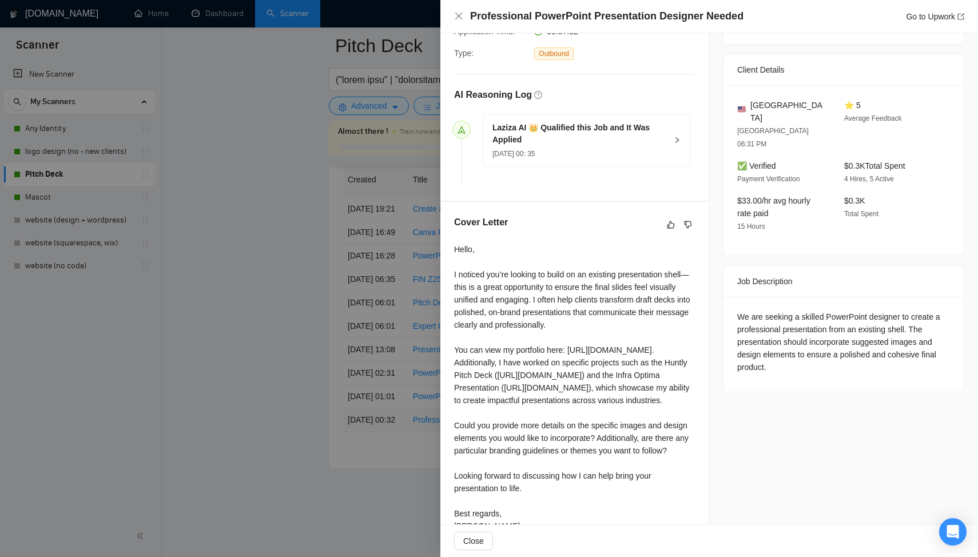
scroll to position [308, 0]
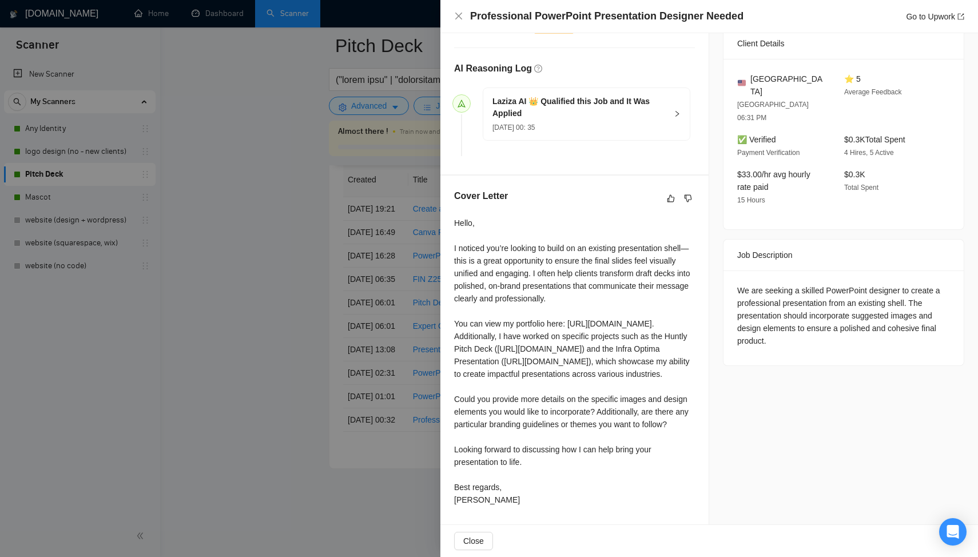
click at [420, 417] on div at bounding box center [489, 278] width 978 height 557
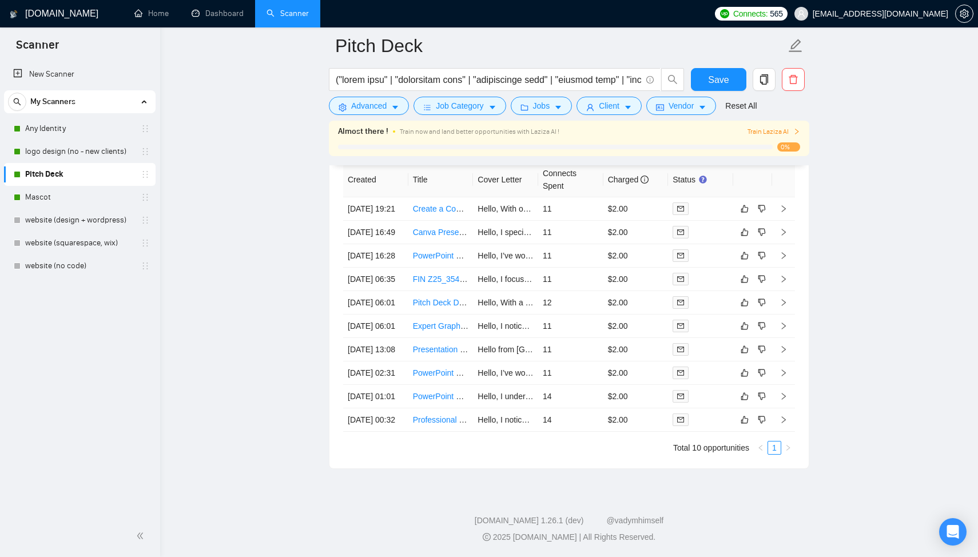
click at [579, 361] on td "11" at bounding box center [570, 349] width 65 height 23
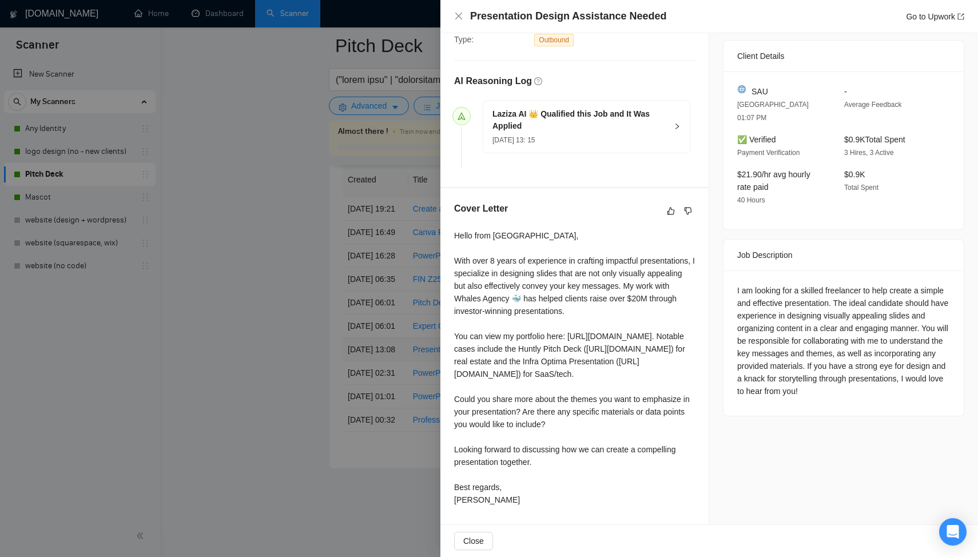
scroll to position [296, 0]
click at [413, 420] on div at bounding box center [489, 278] width 978 height 557
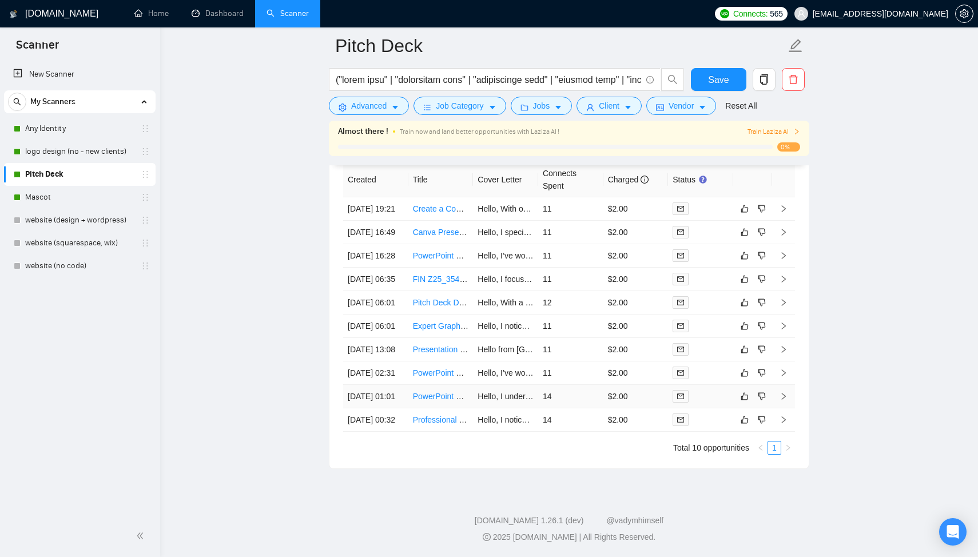
click at [586, 408] on td "14" at bounding box center [570, 396] width 65 height 23
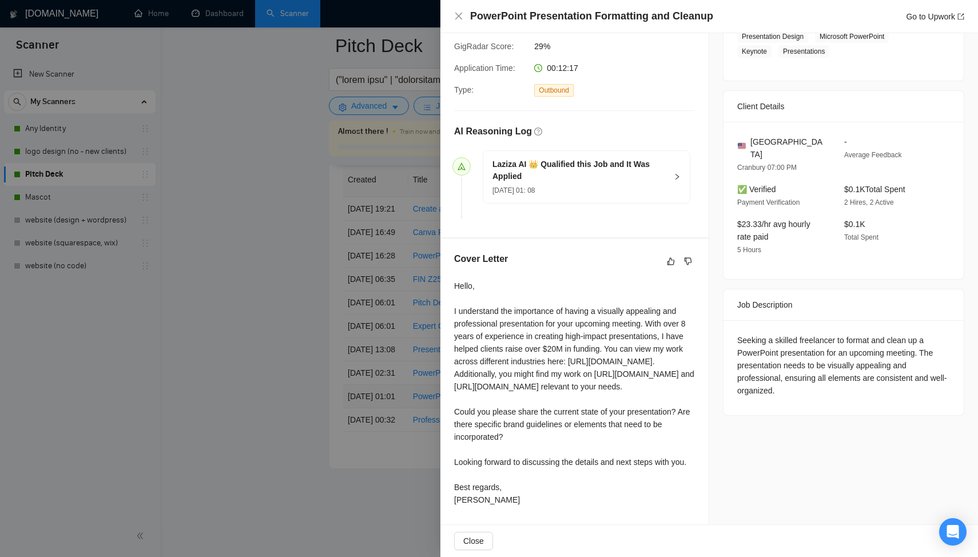
scroll to position [245, 0]
click at [364, 381] on div at bounding box center [489, 278] width 978 height 557
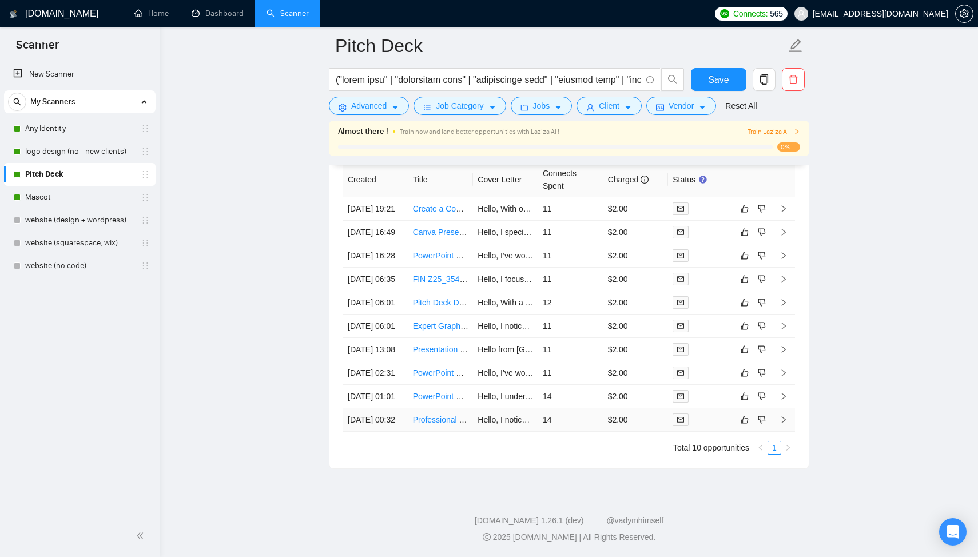
click at [609, 432] on td "$2.00" at bounding box center [635, 419] width 65 height 23
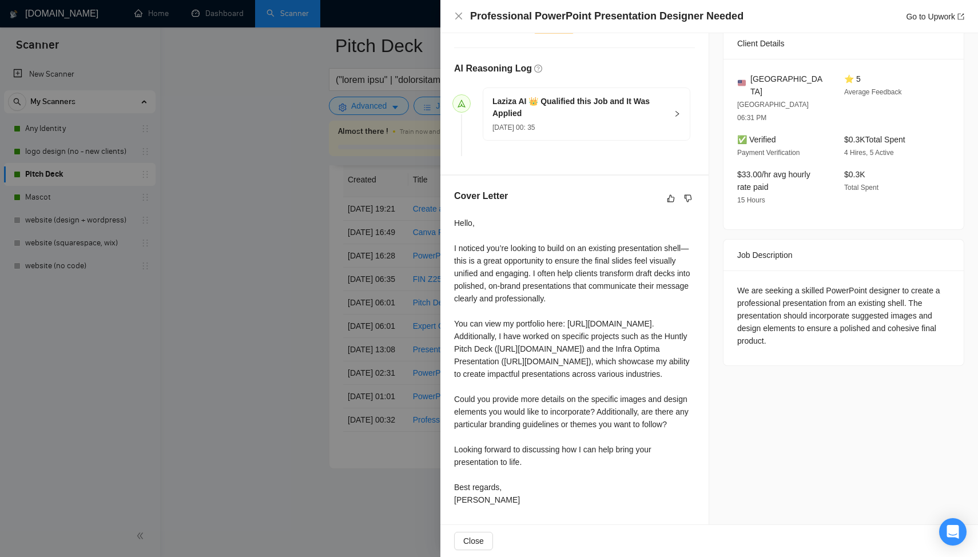
scroll to position [308, 0]
click at [362, 346] on div at bounding box center [489, 278] width 978 height 557
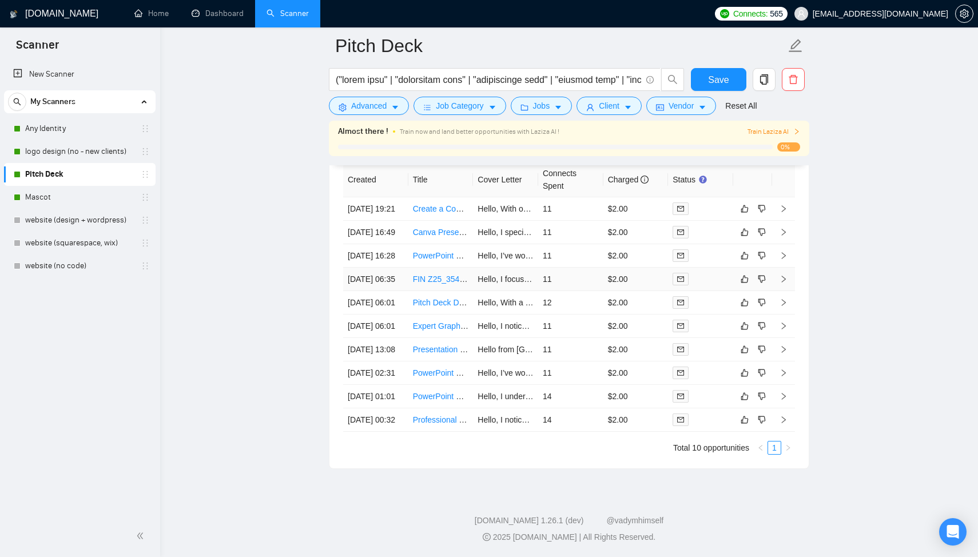
scroll to position [2941, 0]
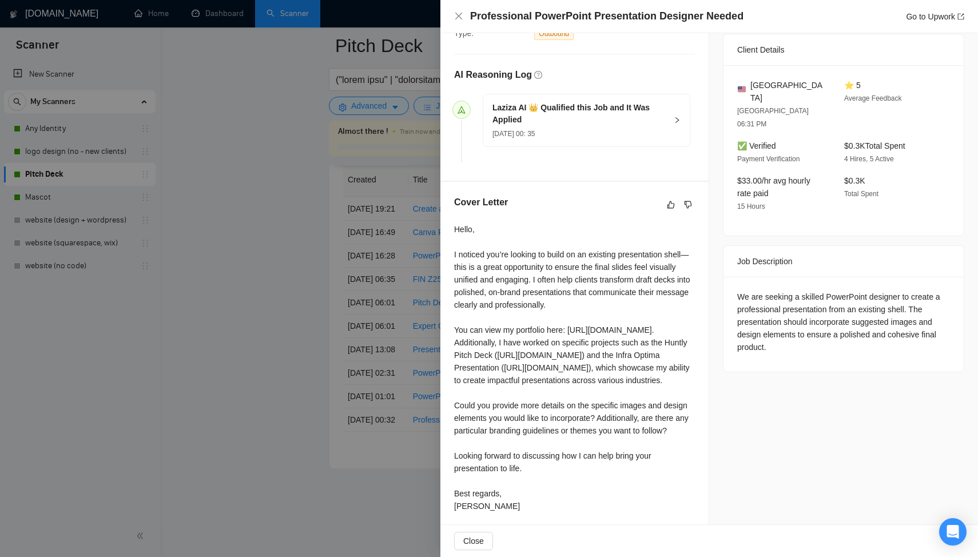
scroll to position [201, 0]
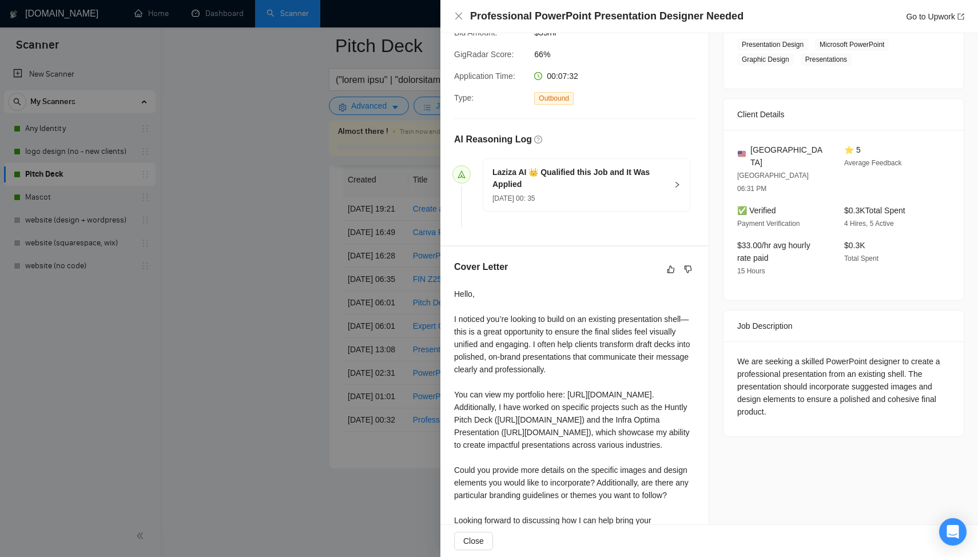
click at [316, 365] on div at bounding box center [489, 278] width 978 height 557
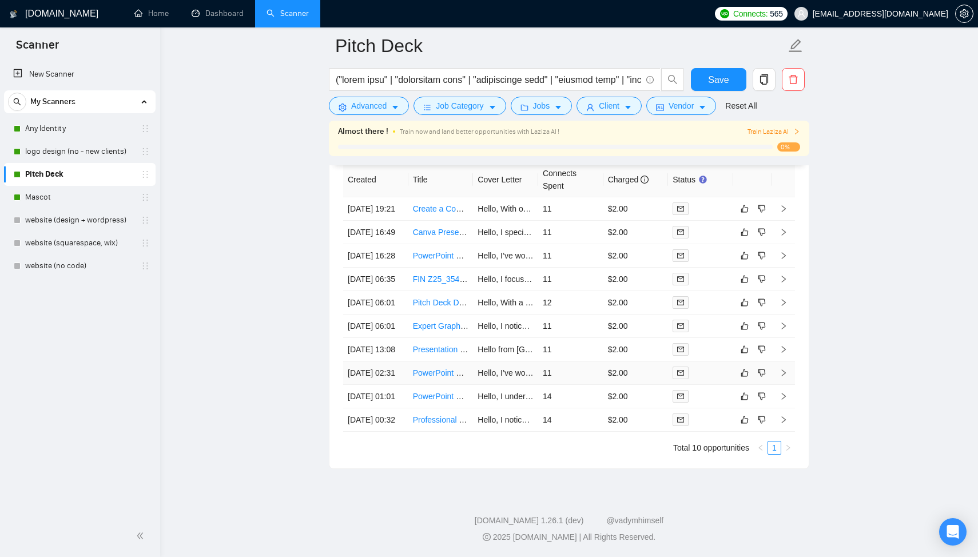
click at [528, 361] on td "Hello, I’ve worked with clients across various industries to redesign presentat…" at bounding box center [505, 372] width 65 height 23
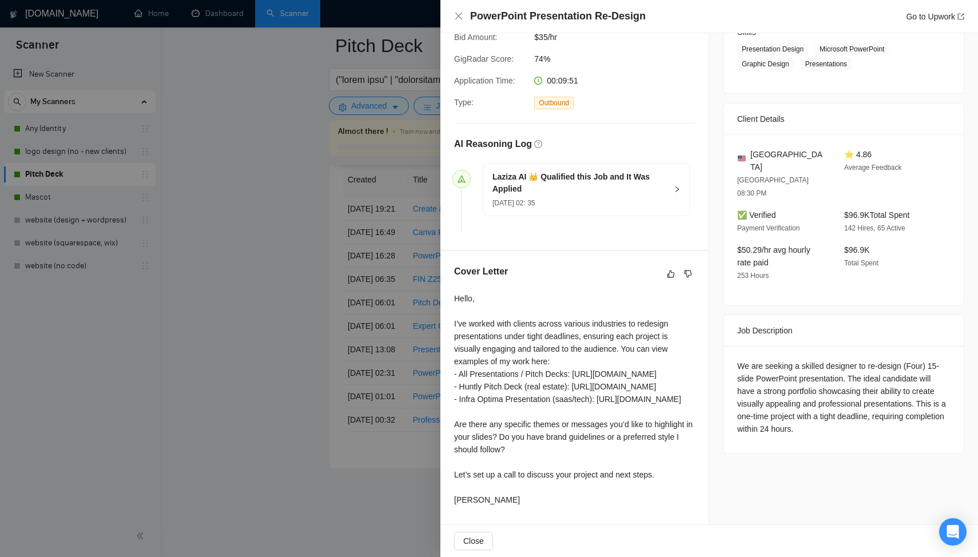
click at [374, 321] on div at bounding box center [489, 278] width 978 height 557
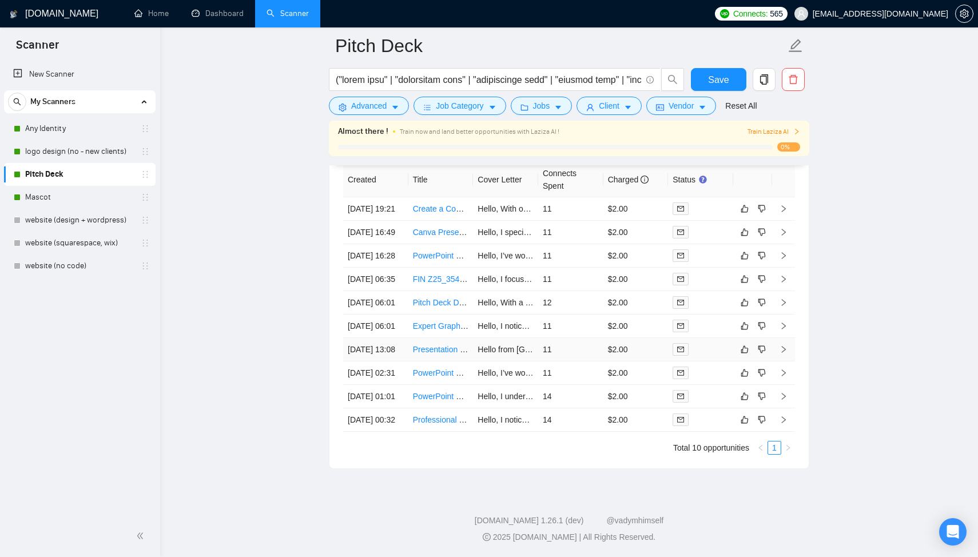
click at [594, 338] on td "11" at bounding box center [570, 349] width 65 height 23
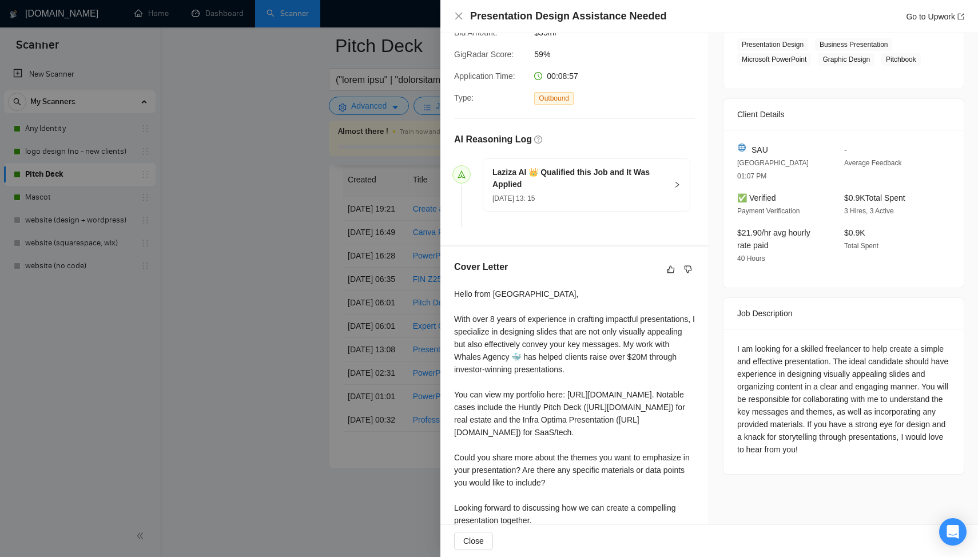
click at [303, 353] on div at bounding box center [489, 278] width 978 height 557
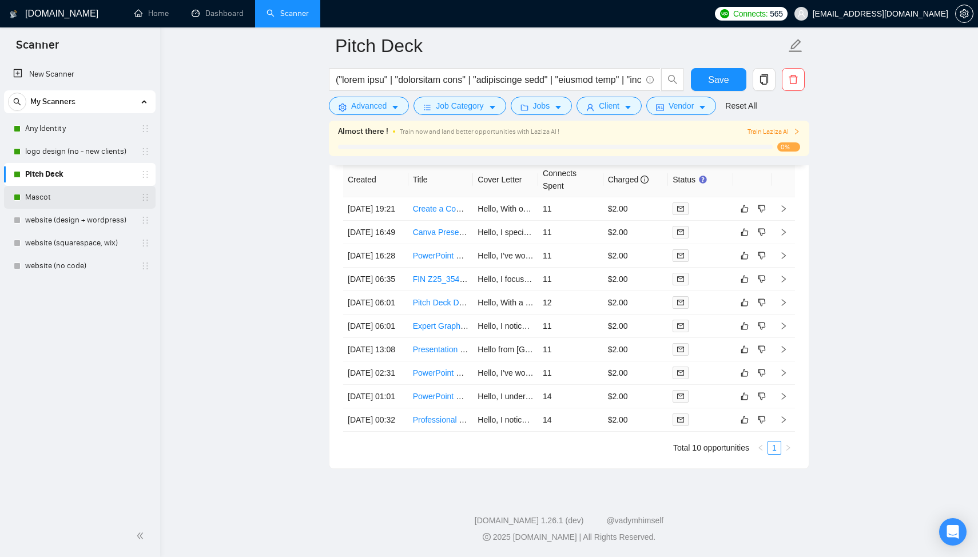
click at [89, 200] on link "Mascot" at bounding box center [79, 197] width 109 height 23
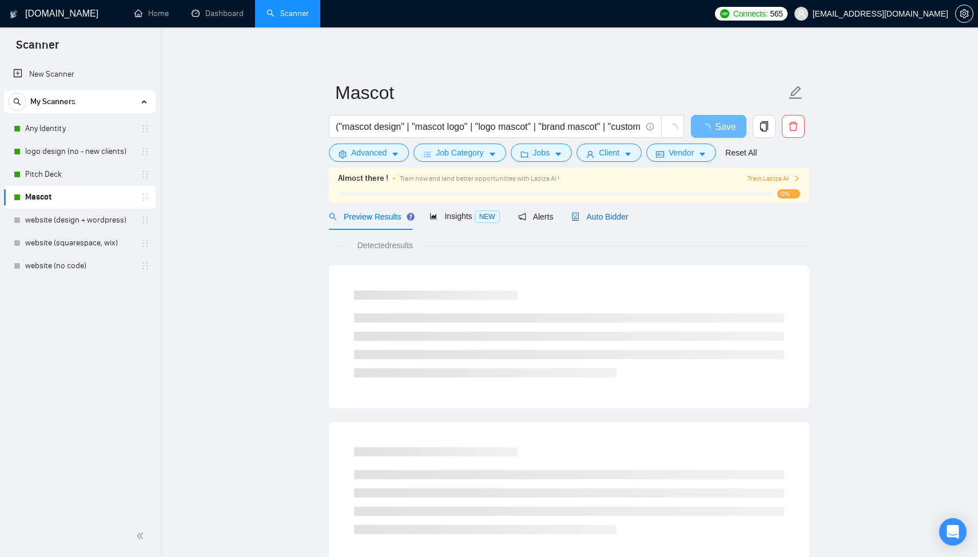
click at [607, 220] on span "Auto Bidder" at bounding box center [599, 216] width 57 height 9
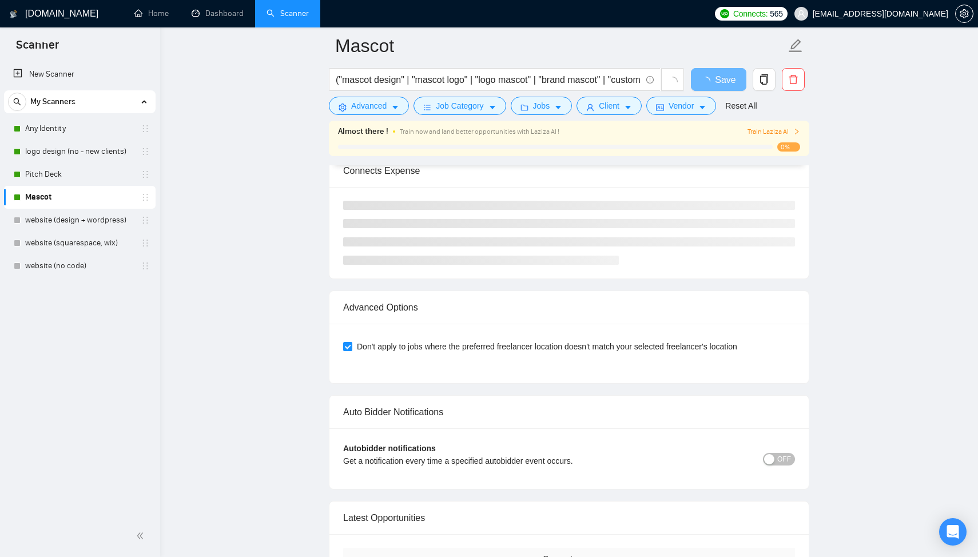
scroll to position [2616, 0]
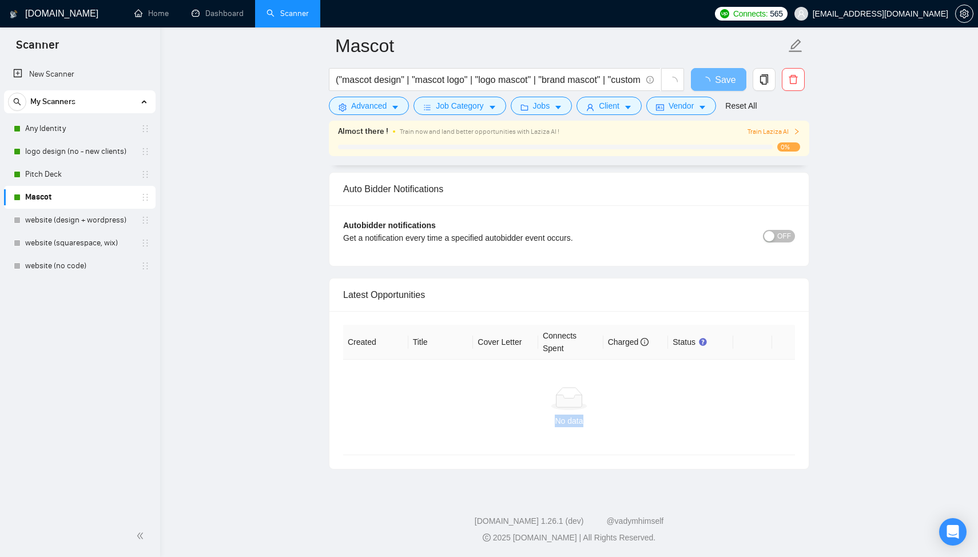
drag, startPoint x: 584, startPoint y: 408, endPoint x: 337, endPoint y: 446, distance: 250.5
click at [340, 445] on div "Created Title Cover Letter Connects Spent Charged Status No data" at bounding box center [568, 390] width 479 height 158
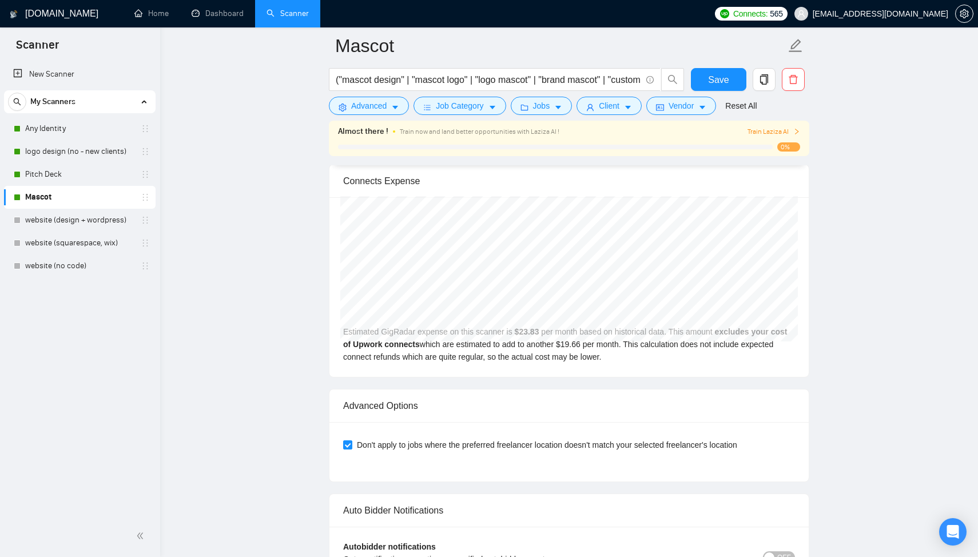
scroll to position [2334, 0]
